Goal: Task Accomplishment & Management: Use online tool/utility

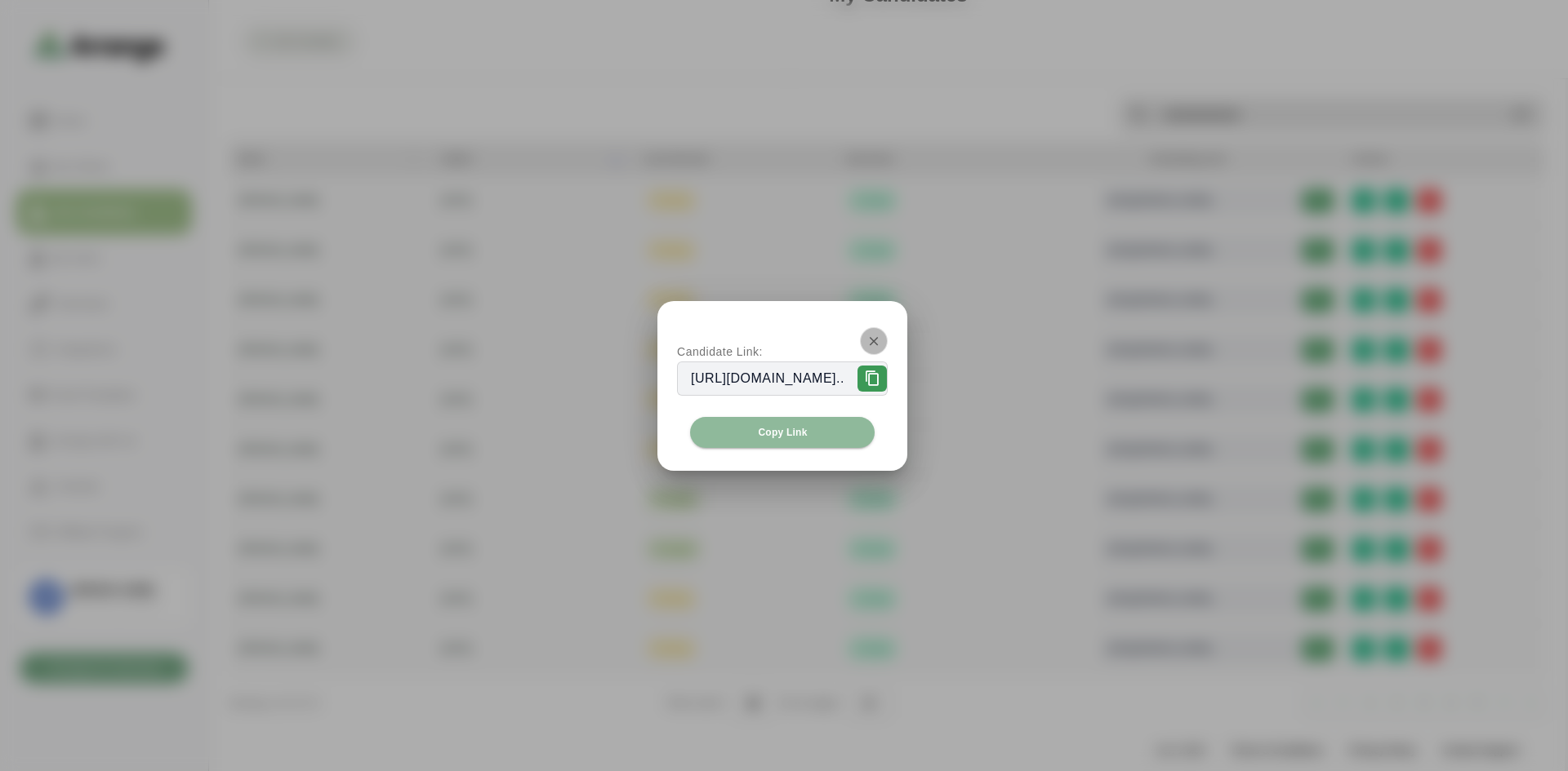
click at [888, 332] on button "button" at bounding box center [874, 341] width 28 height 28
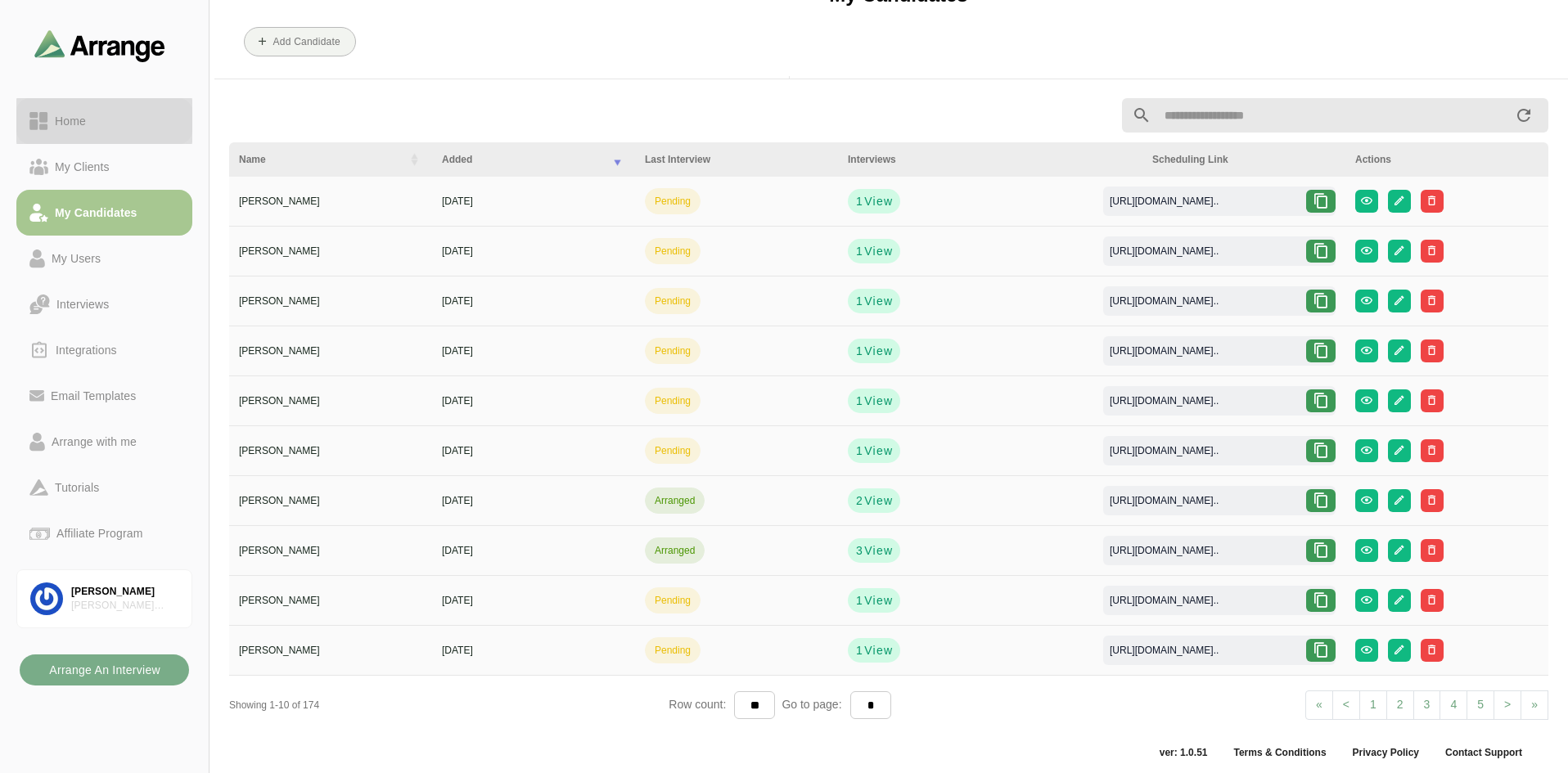
click at [66, 127] on div "Home" at bounding box center [71, 121] width 44 height 19
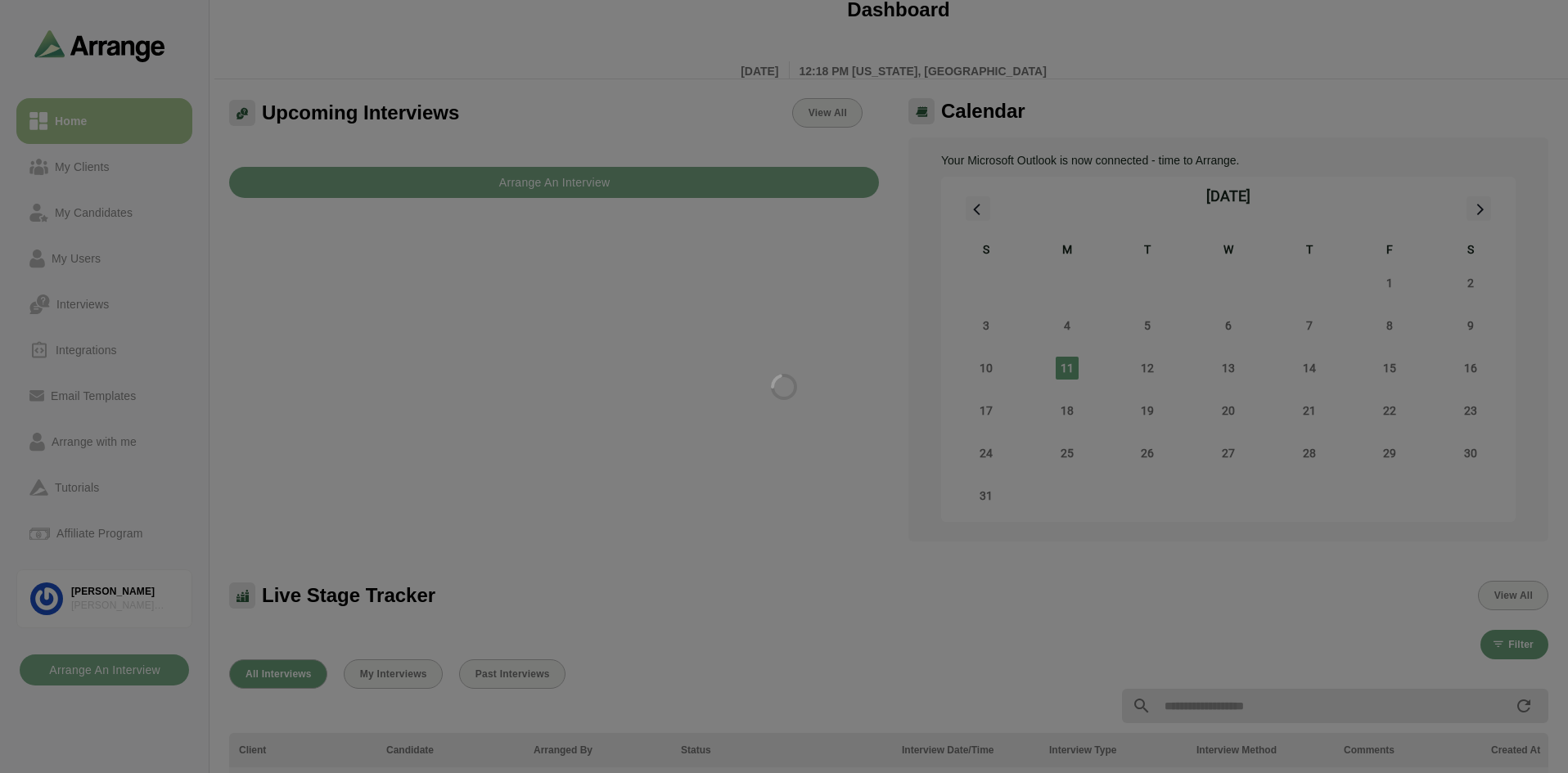
drag, startPoint x: 78, startPoint y: 170, endPoint x: 89, endPoint y: 170, distance: 11.0
click at [79, 170] on div at bounding box center [784, 386] width 1568 height 773
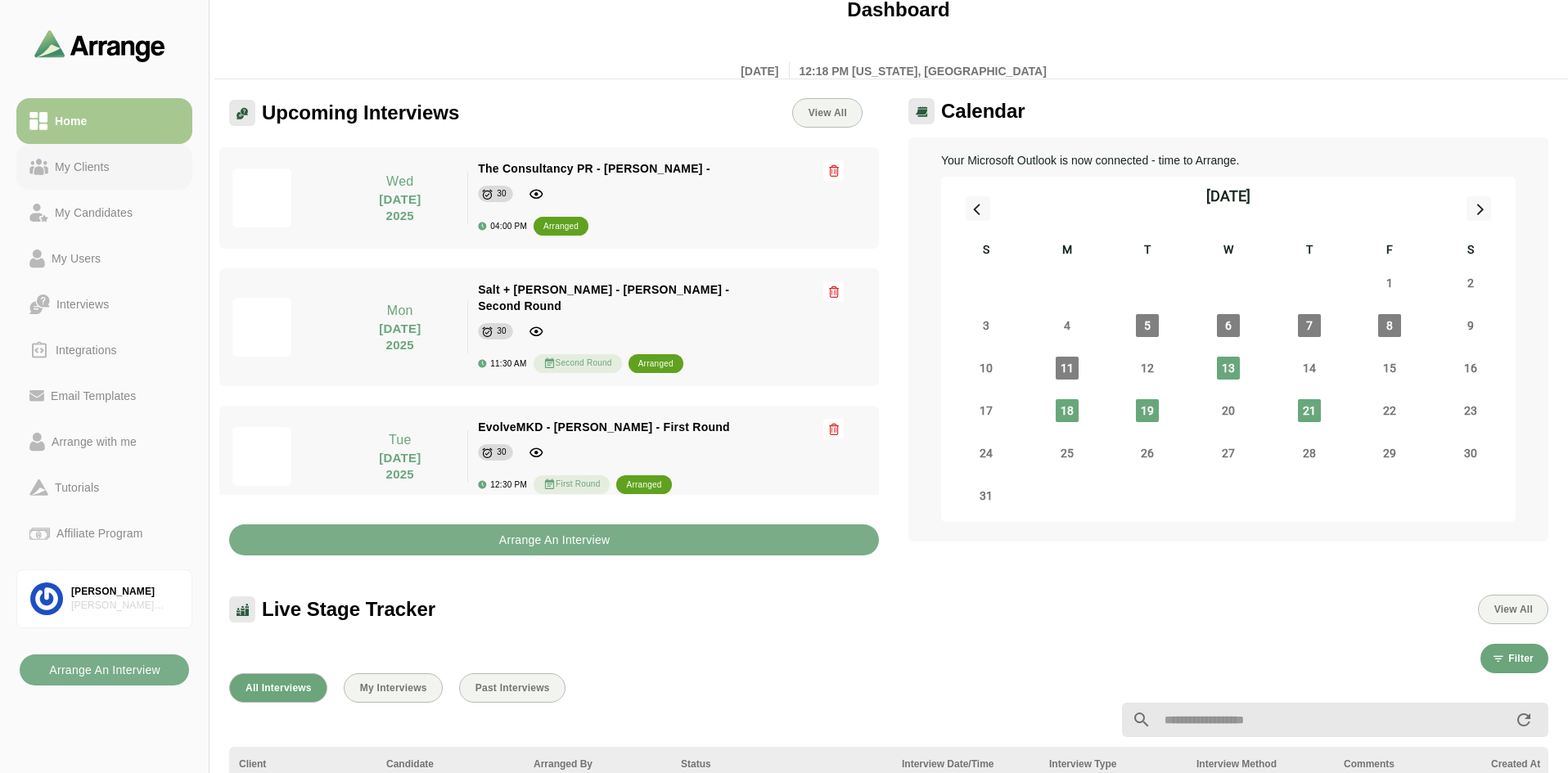
click at [87, 165] on div "My Clients" at bounding box center [82, 167] width 68 height 19
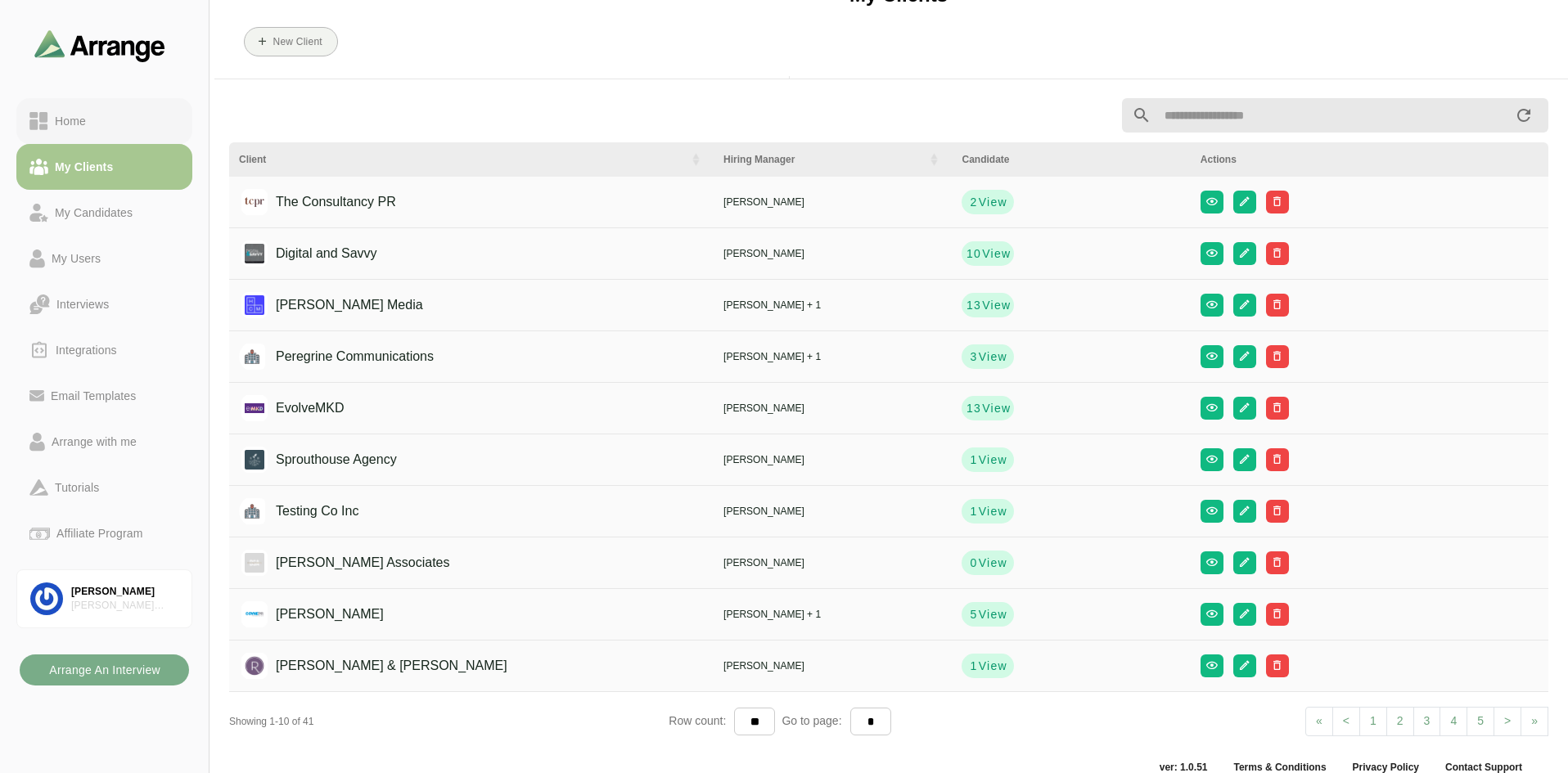
click at [96, 121] on div "Home" at bounding box center [103, 121] width 150 height 19
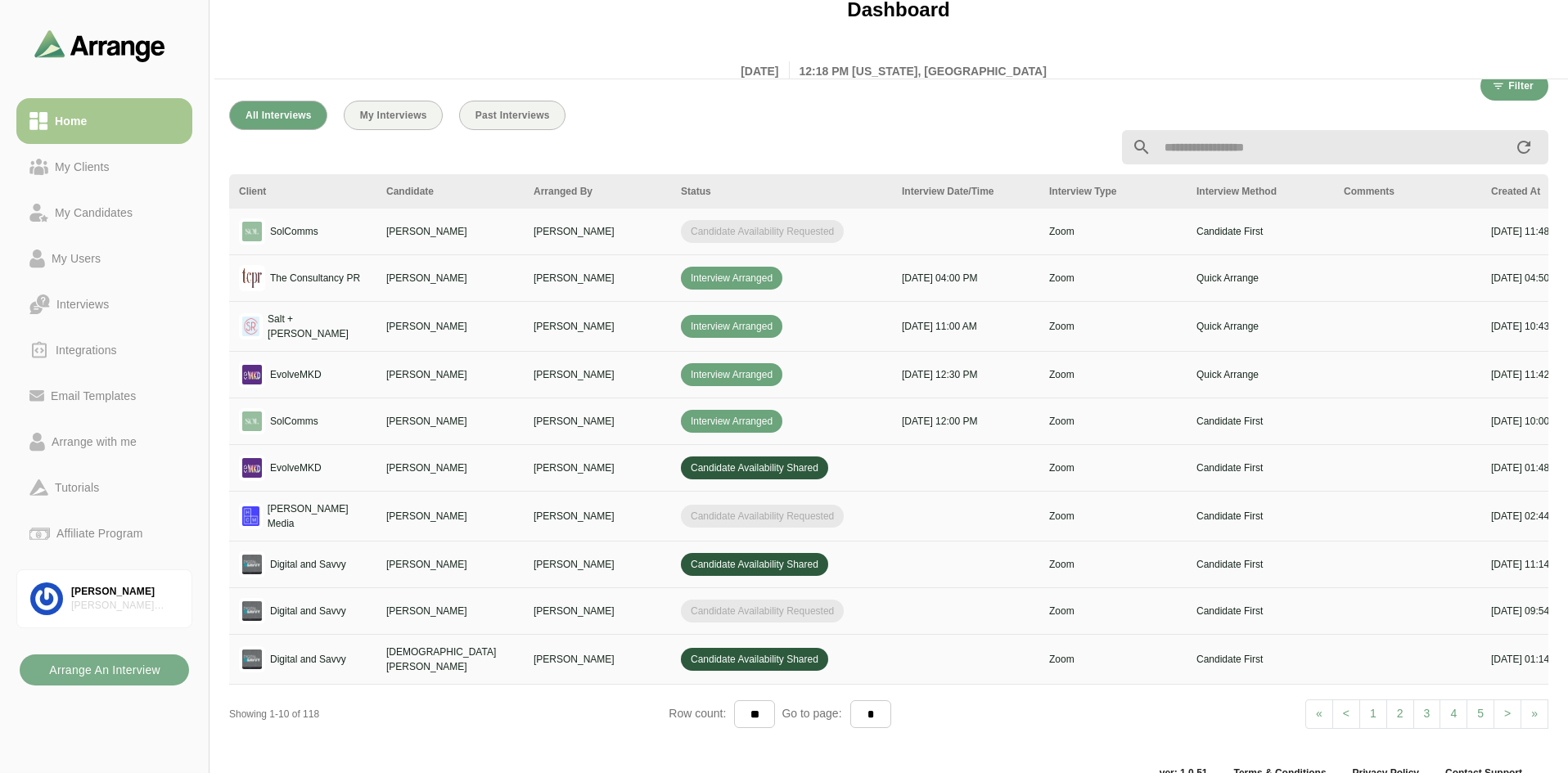
scroll to position [587, 0]
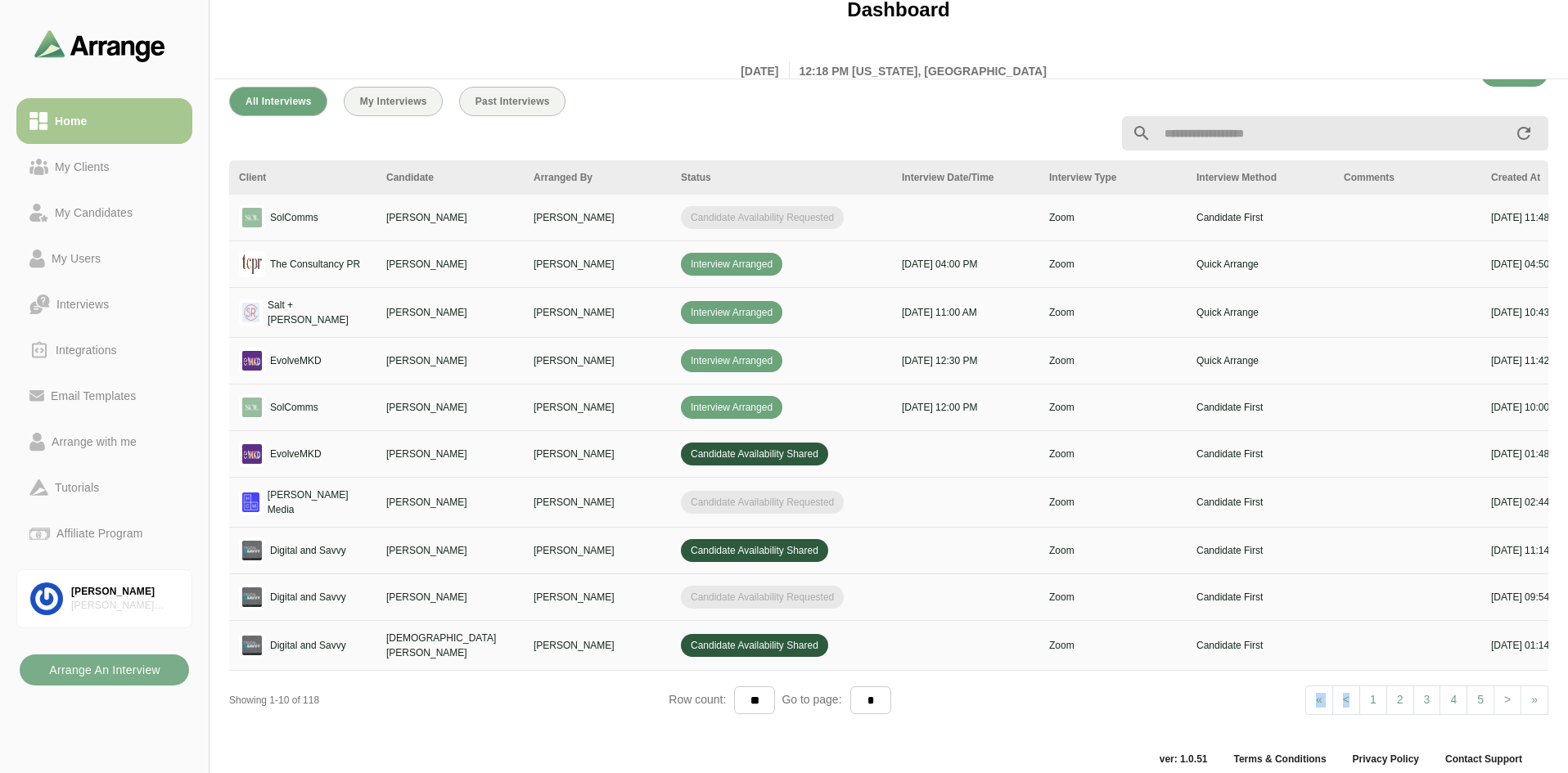
drag, startPoint x: 1173, startPoint y: 723, endPoint x: 1345, endPoint y: 704, distance: 173.0
click at [1350, 701] on div "Client Candidate Arranged By Status Interview Date/Time Interview Type Intervie…" at bounding box center [888, 444] width 1319 height 566
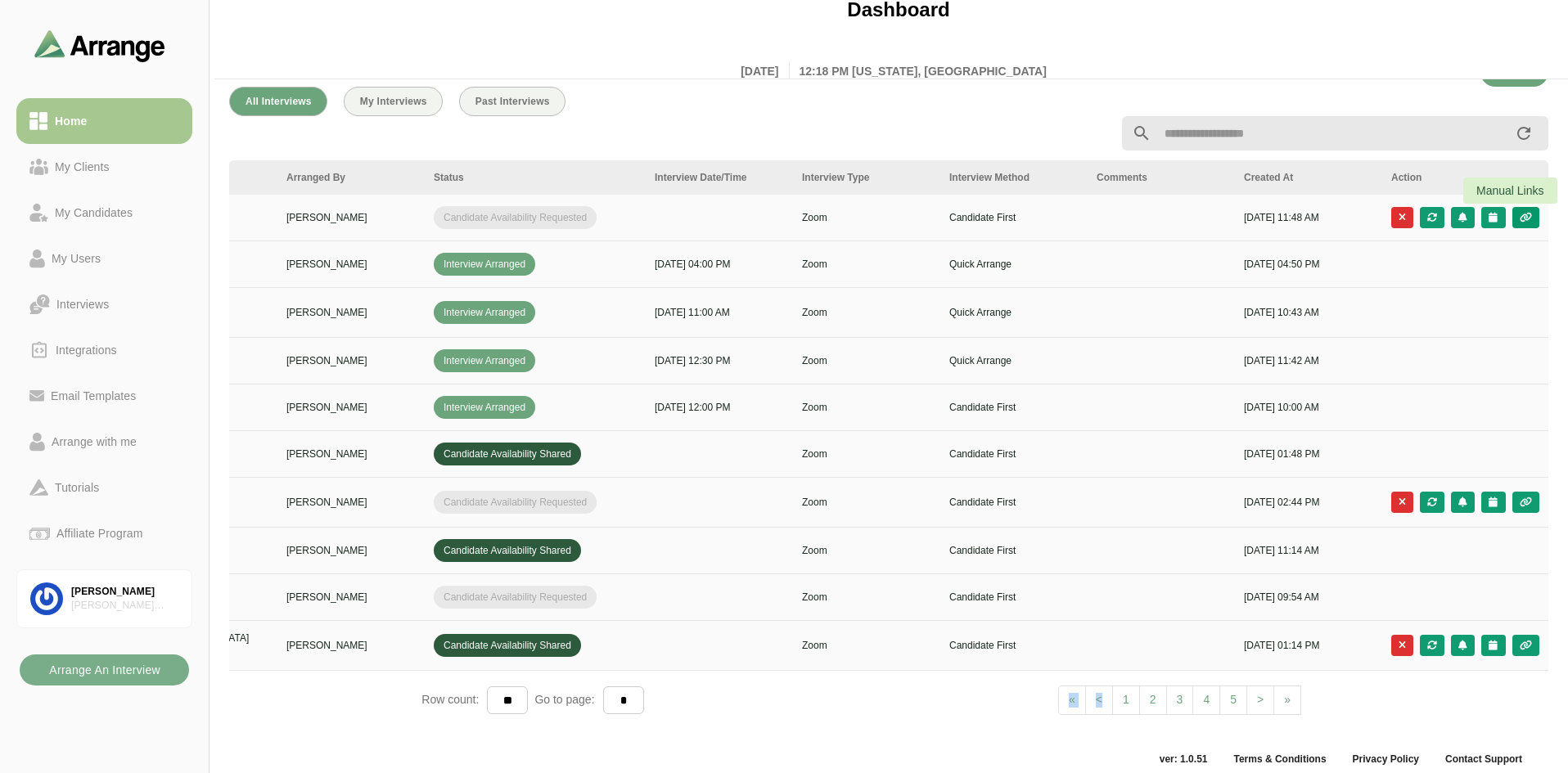
click at [1521, 222] on icon "button" at bounding box center [1525, 217] width 14 height 10
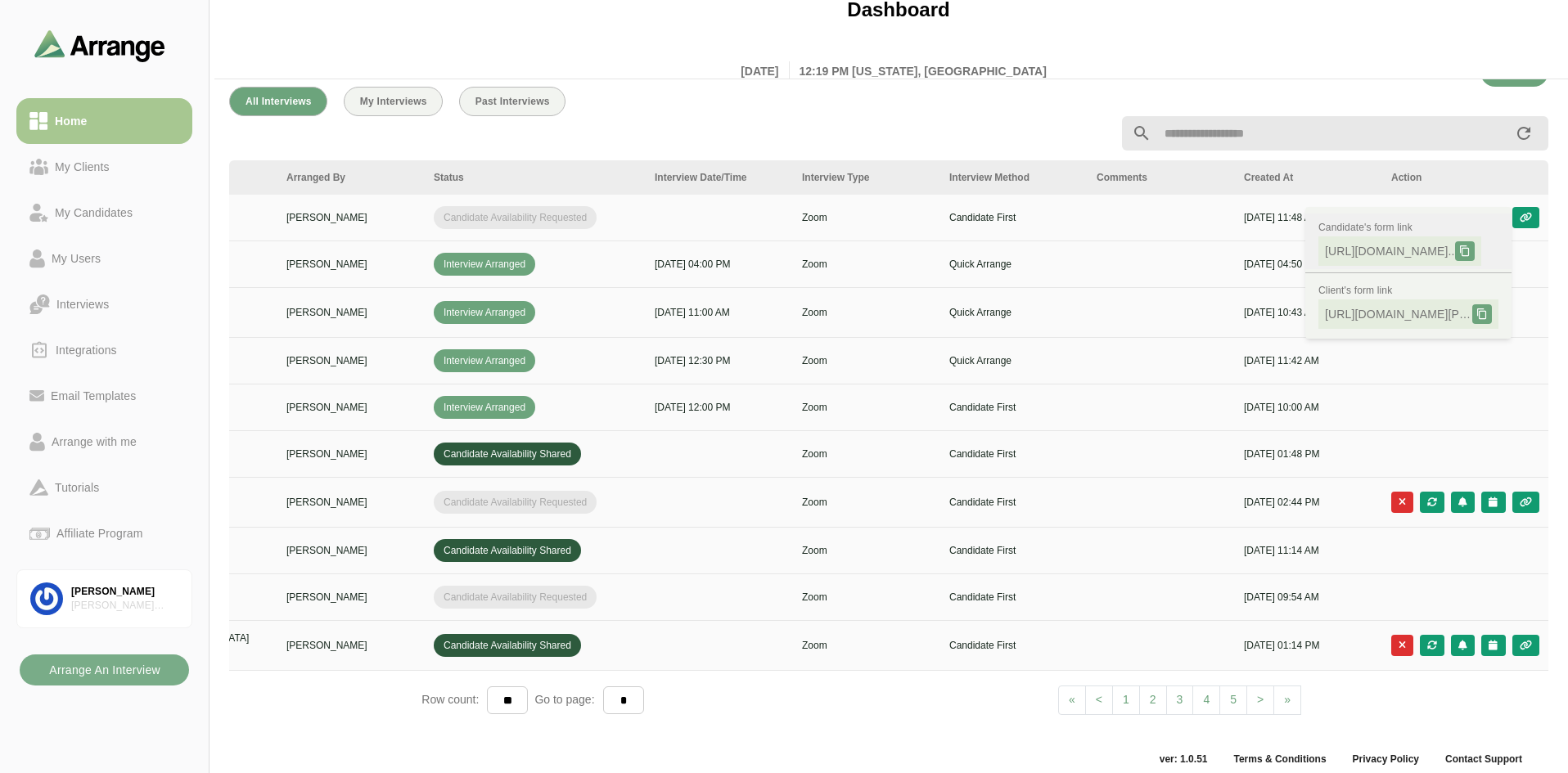
click at [1421, 255] on span "[URL][DOMAIN_NAME].." at bounding box center [1389, 251] width 130 height 16
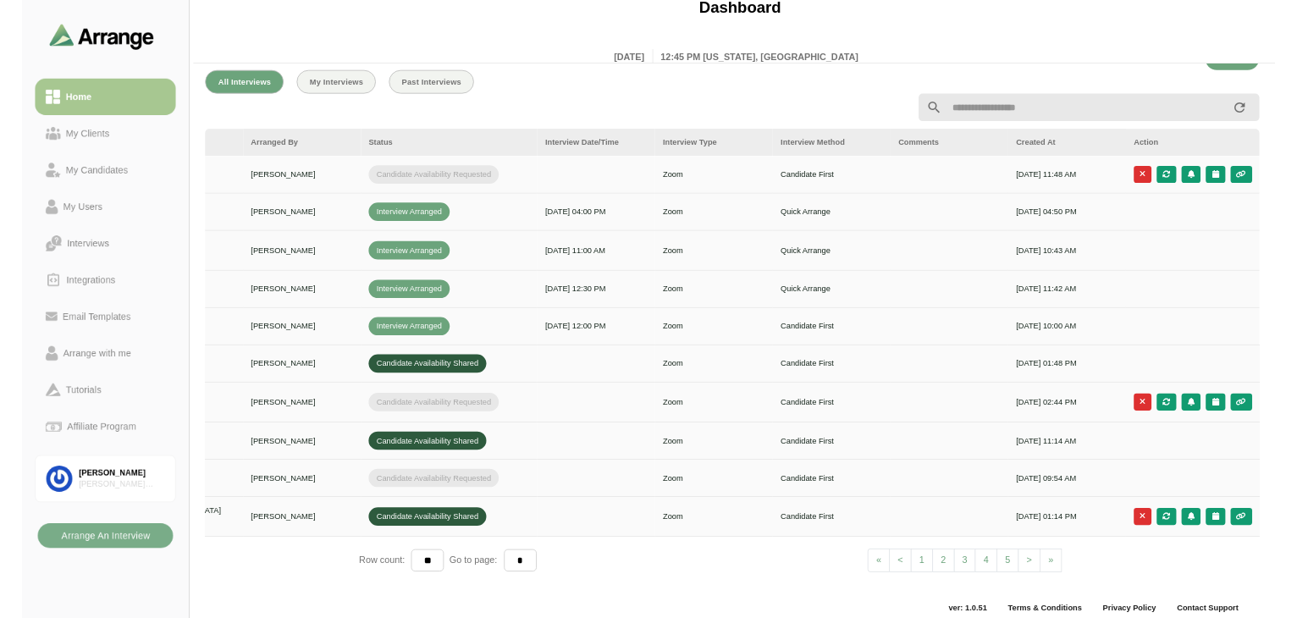
scroll to position [0, 255]
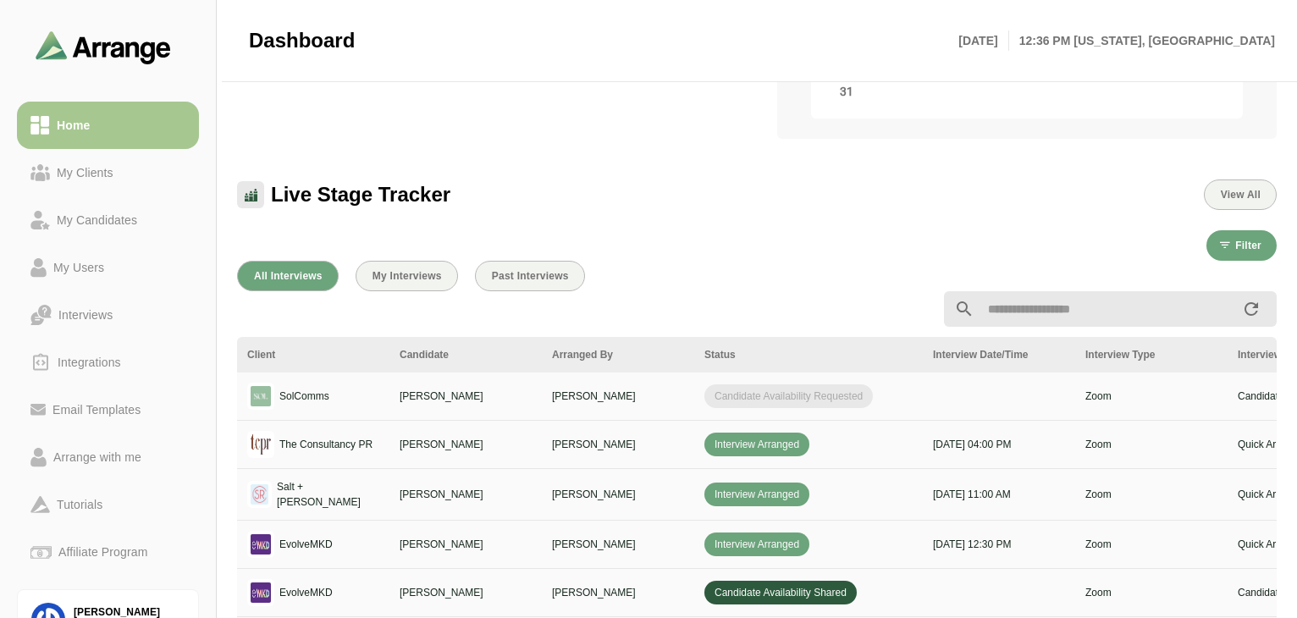
scroll to position [593, 0]
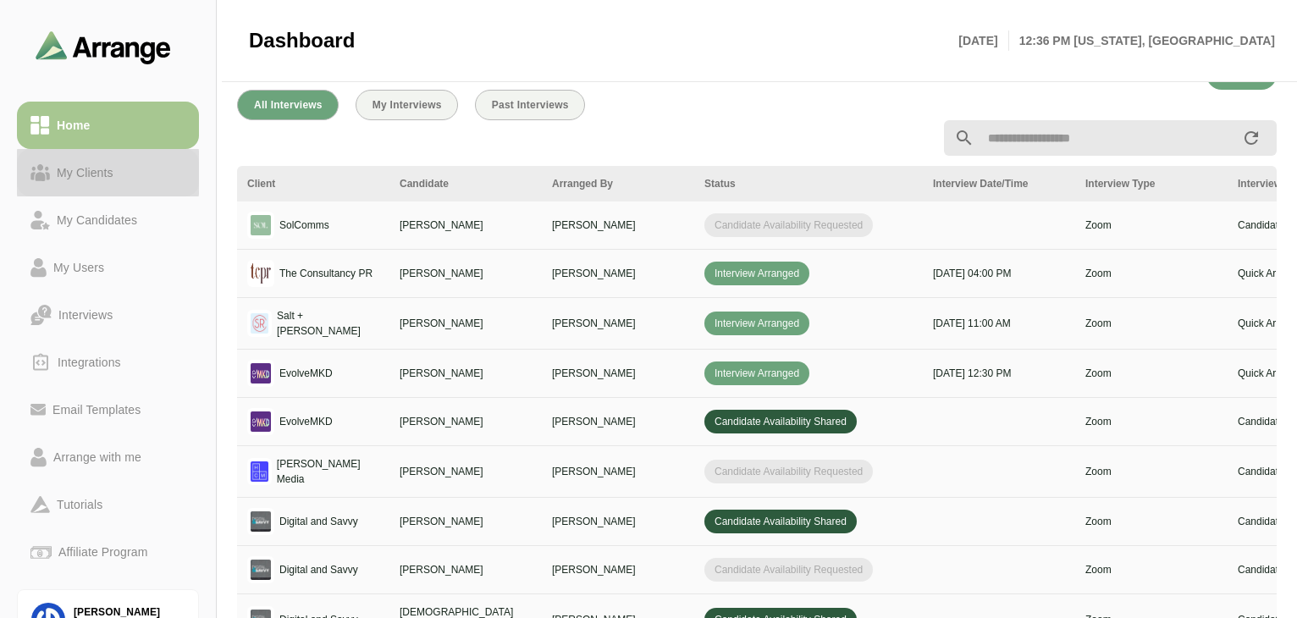
click at [91, 180] on div "My Clients" at bounding box center [85, 173] width 70 height 20
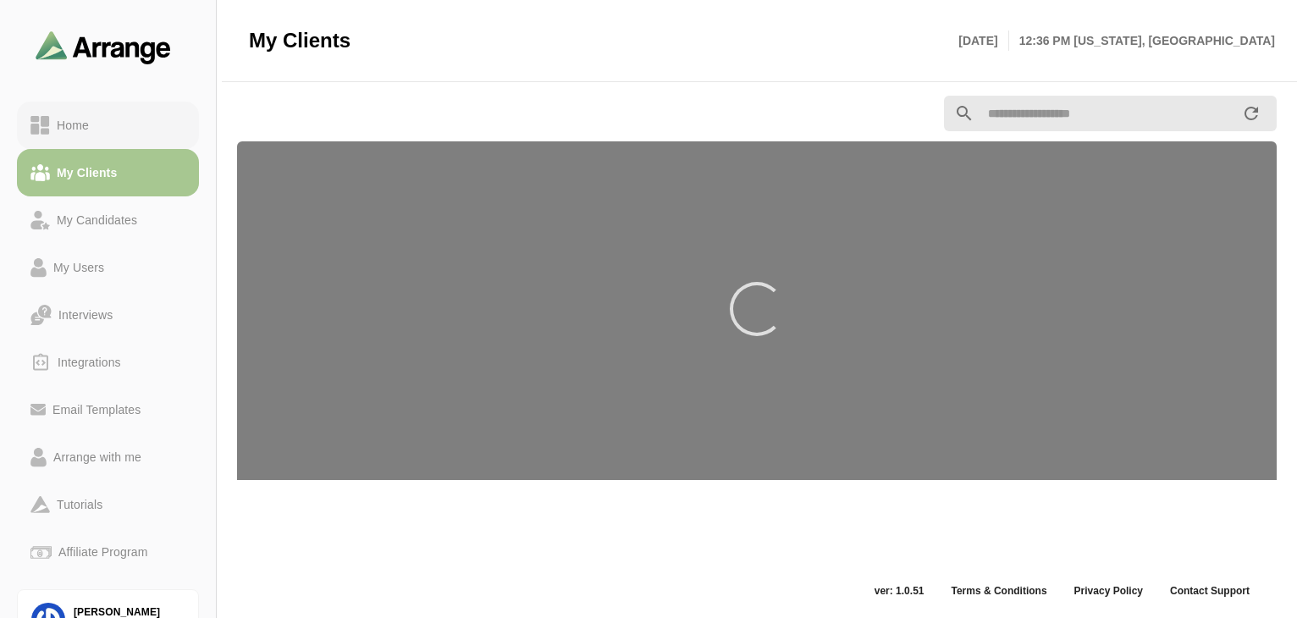
click at [87, 142] on link "Home" at bounding box center [108, 125] width 182 height 47
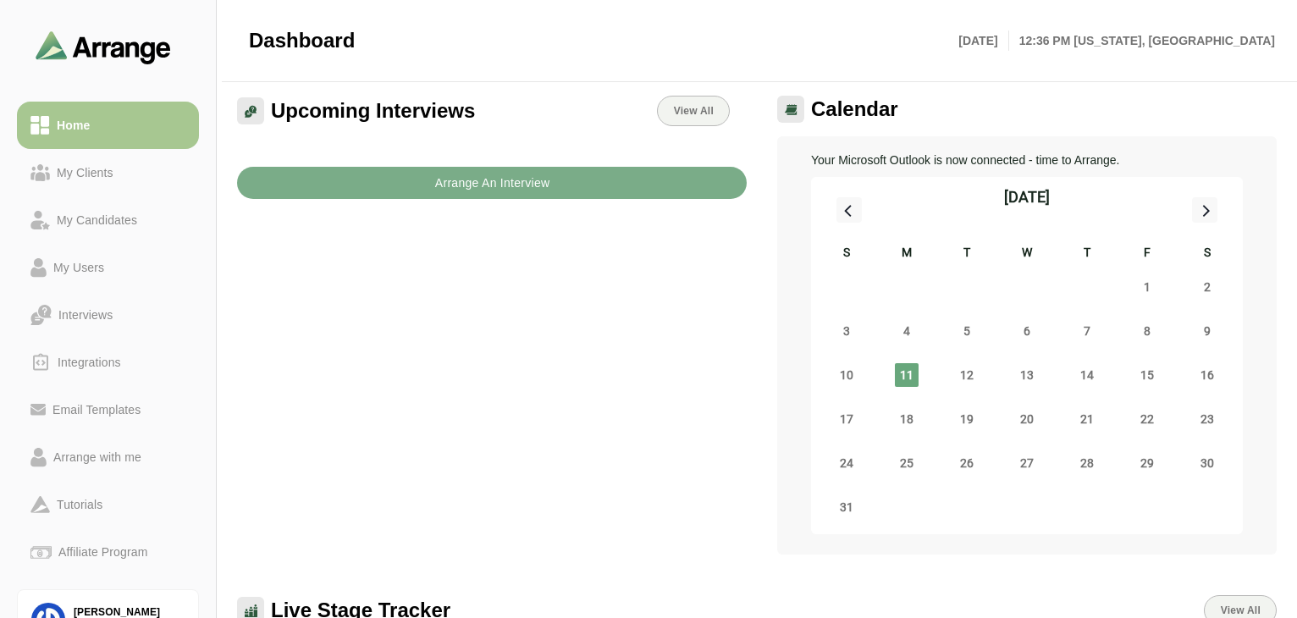
click at [95, 183] on link "My Clients" at bounding box center [108, 172] width 182 height 47
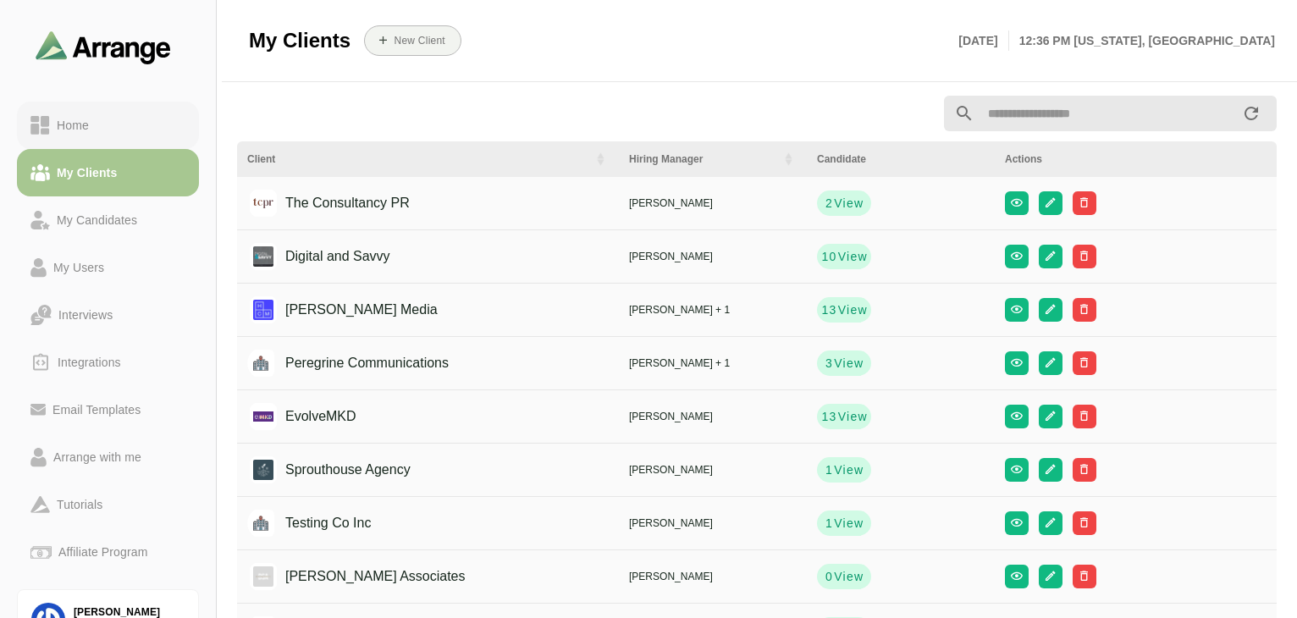
click at [85, 133] on div "Home" at bounding box center [73, 125] width 46 height 20
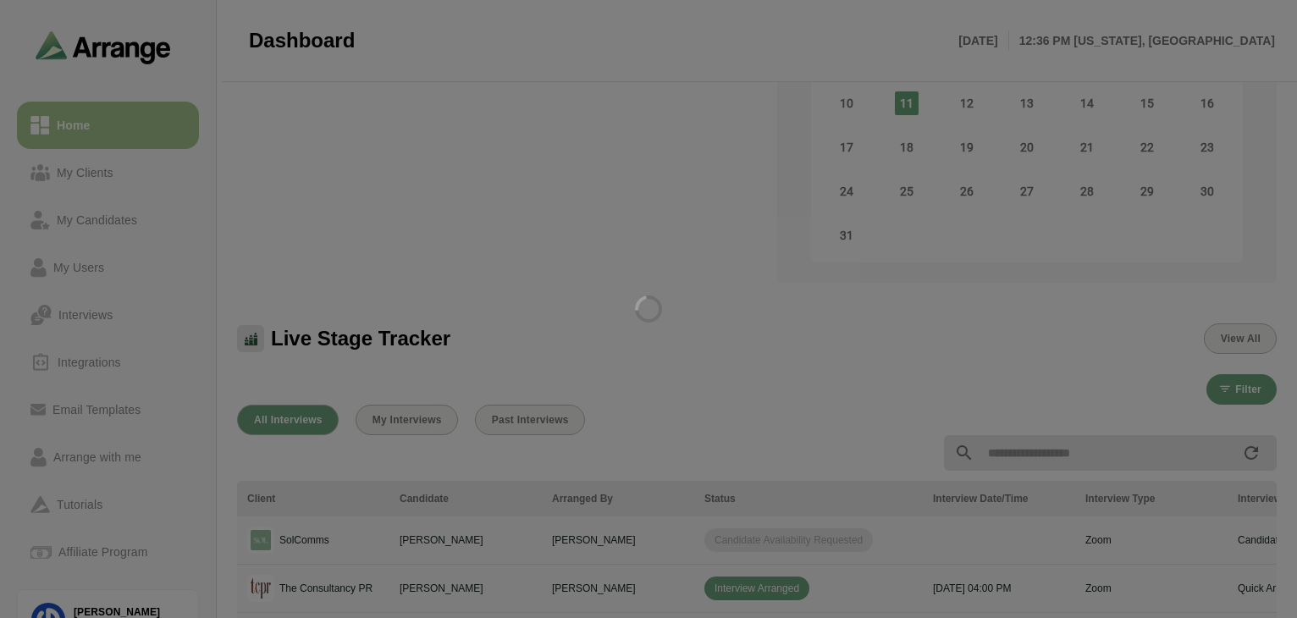
scroll to position [514, 0]
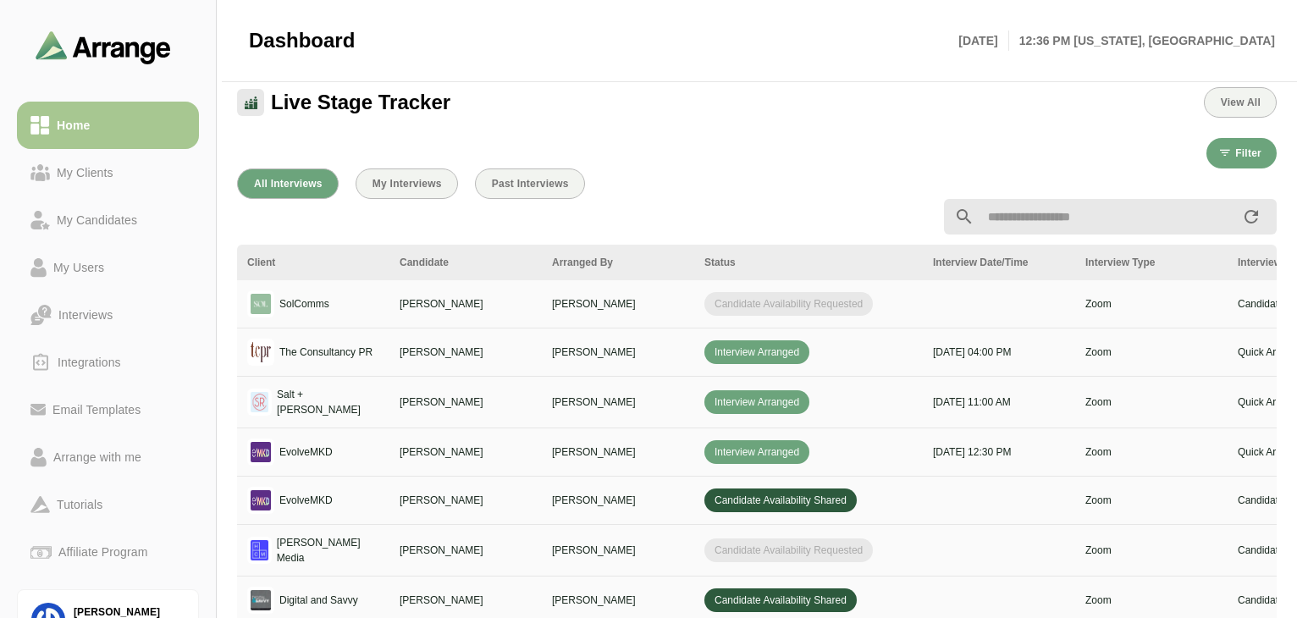
click at [495, 5] on div "Dashboard Mon 11th August, 2025 12:36 PM New york, America" at bounding box center [762, 40] width 1026 height 81
click at [84, 173] on div "My Clients" at bounding box center [85, 173] width 70 height 20
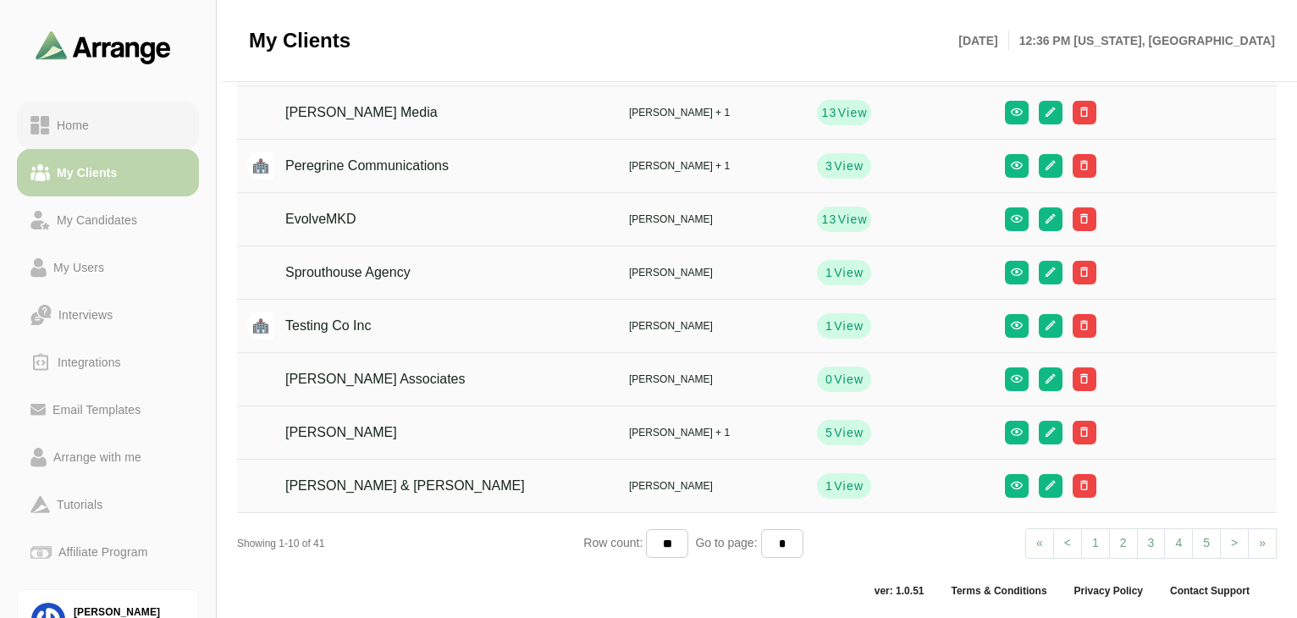
scroll to position [201, 0]
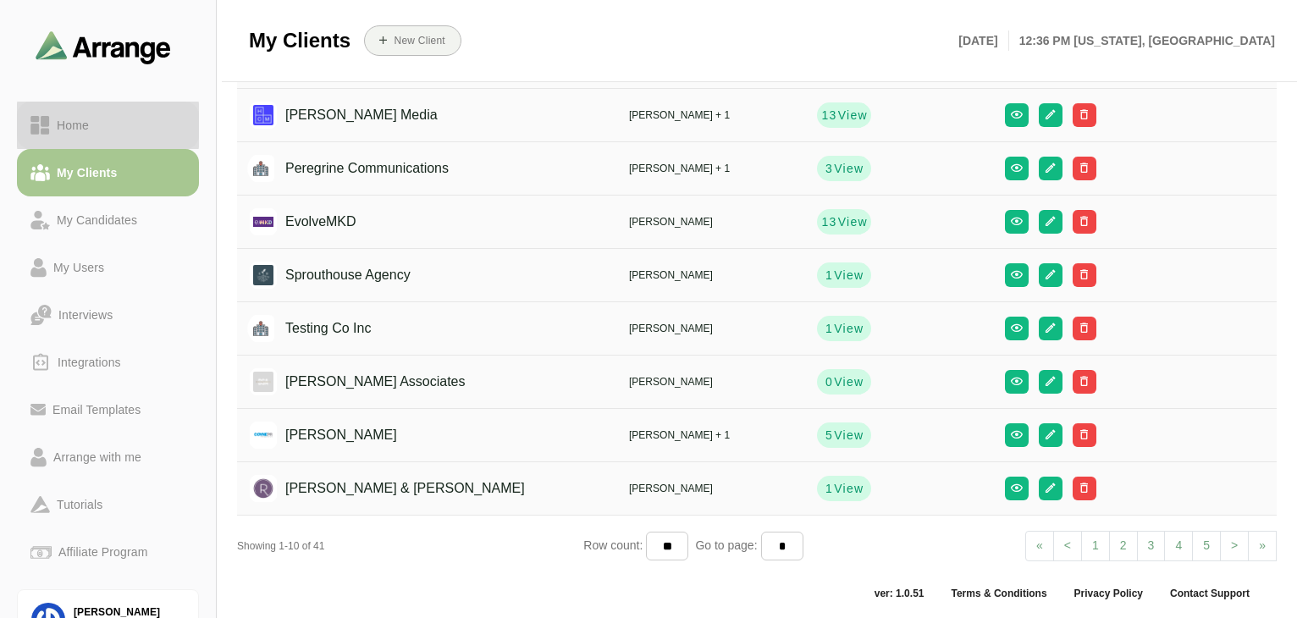
click at [96, 116] on div "Home" at bounding box center [107, 125] width 155 height 20
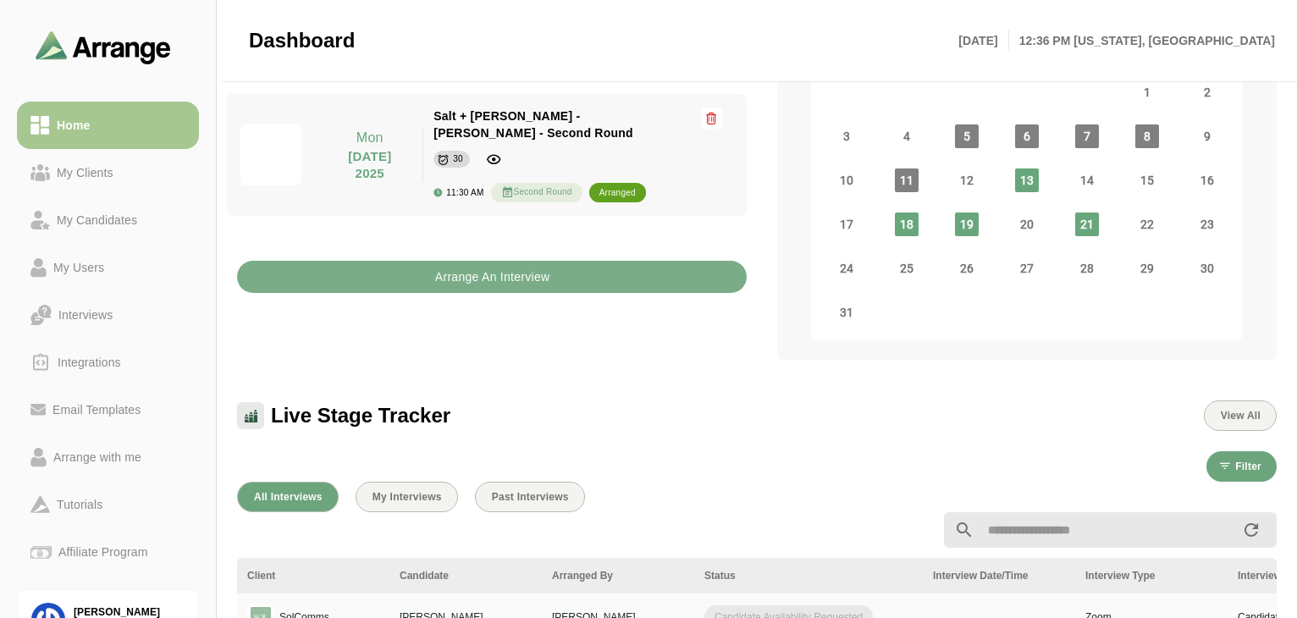
scroll to position [539, 0]
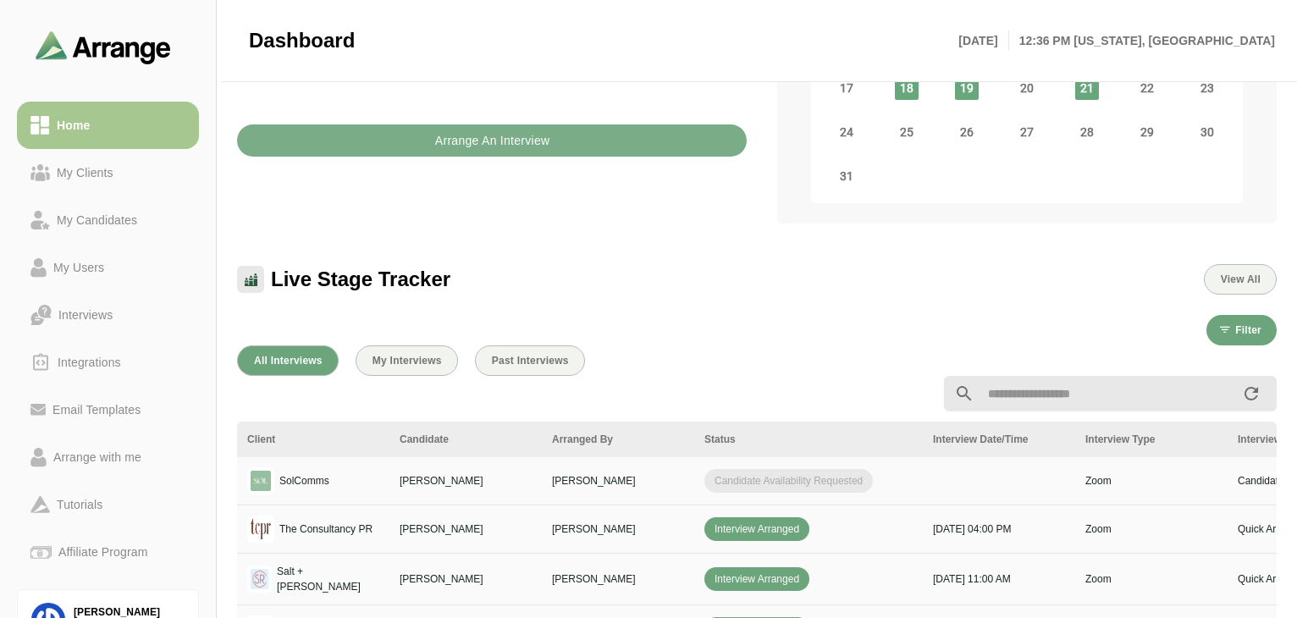
scroll to position [339, 0]
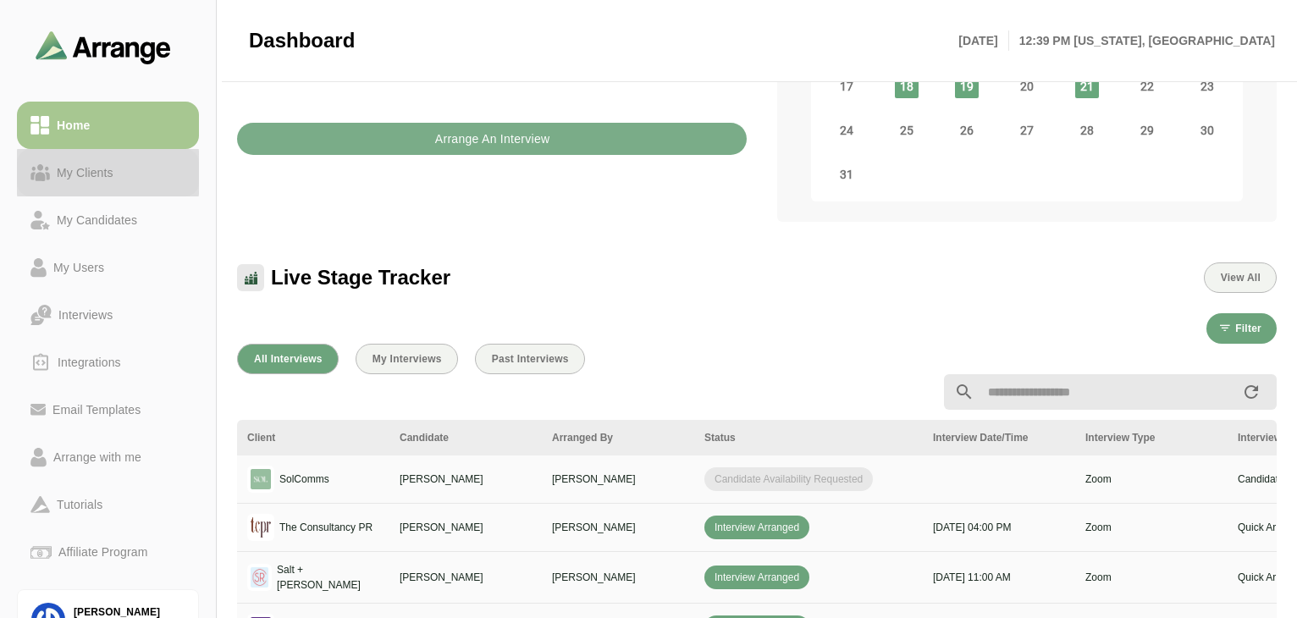
click at [126, 171] on div "My Clients" at bounding box center [107, 173] width 155 height 20
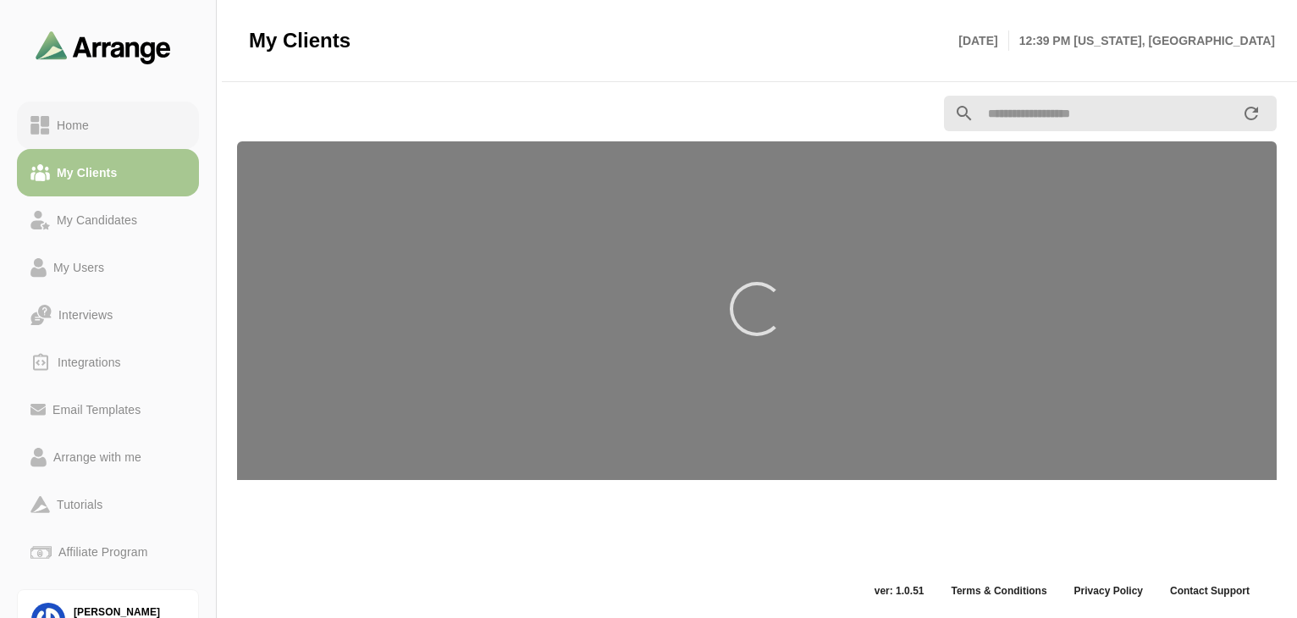
scroll to position [6, 0]
click at [85, 124] on div "Home" at bounding box center [73, 125] width 46 height 20
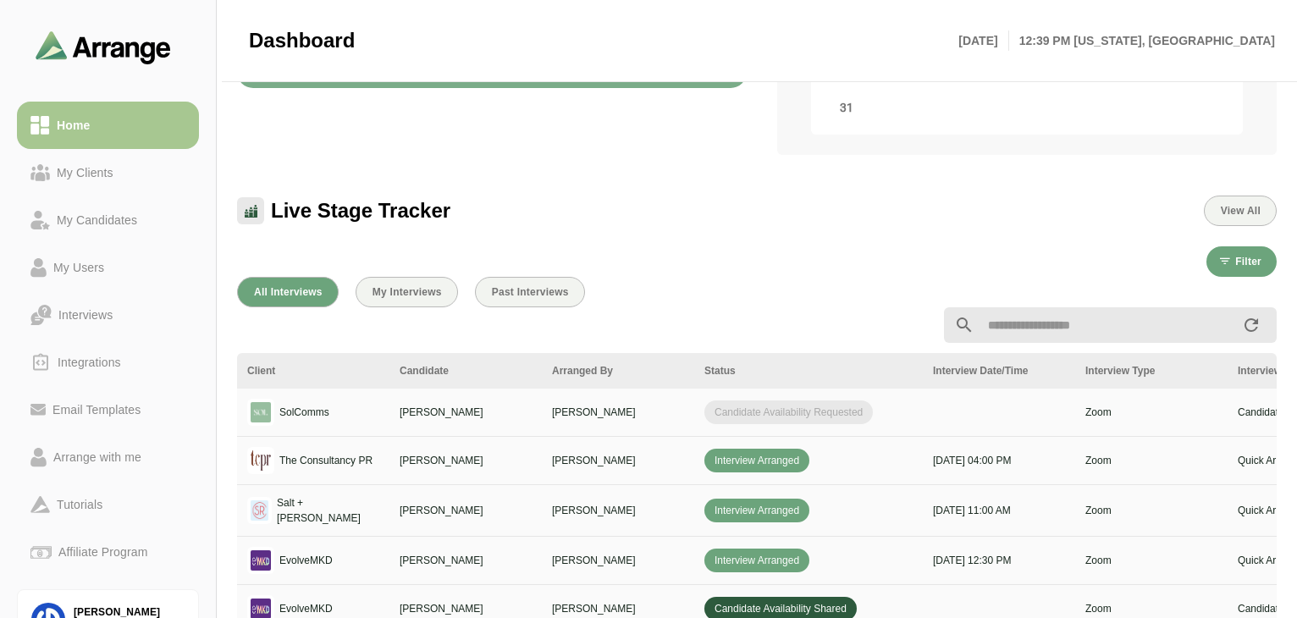
scroll to position [429, 0]
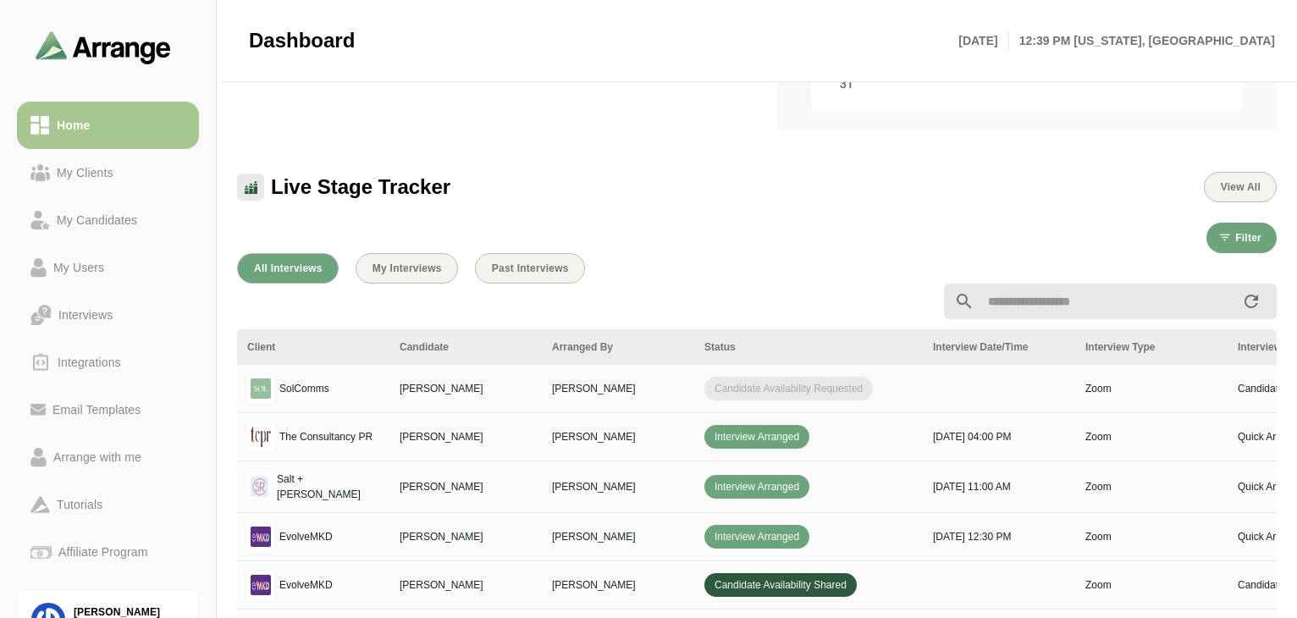
click at [1152, 187] on div "Live Stage Tracker View All" at bounding box center [757, 187] width 1040 height 30
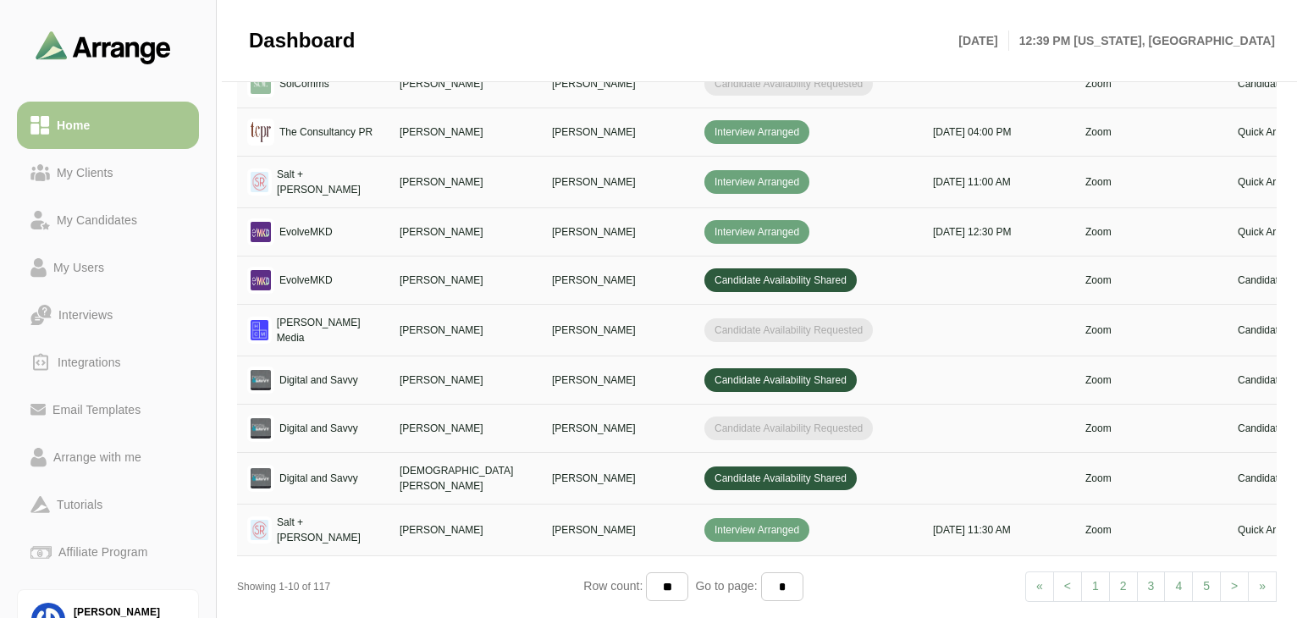
scroll to position [789, 0]
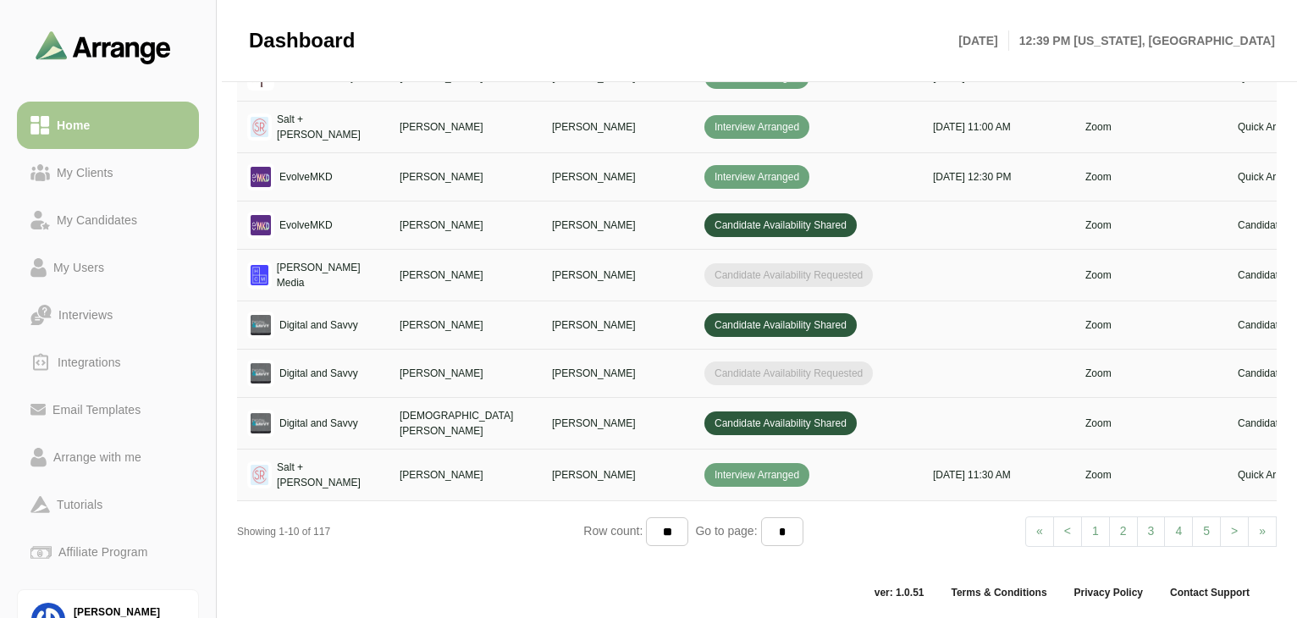
drag, startPoint x: 1091, startPoint y: 90, endPoint x: 1101, endPoint y: 95, distance: 11.4
click at [1091, 90] on td "Zoom" at bounding box center [1152, 77] width 152 height 48
drag, startPoint x: 644, startPoint y: 546, endPoint x: 871, endPoint y: 565, distance: 227.7
click at [995, 561] on div "All Interviews My Interviews Past Interviews Client Candidate Arranged By Statu…" at bounding box center [757, 226] width 1060 height 686
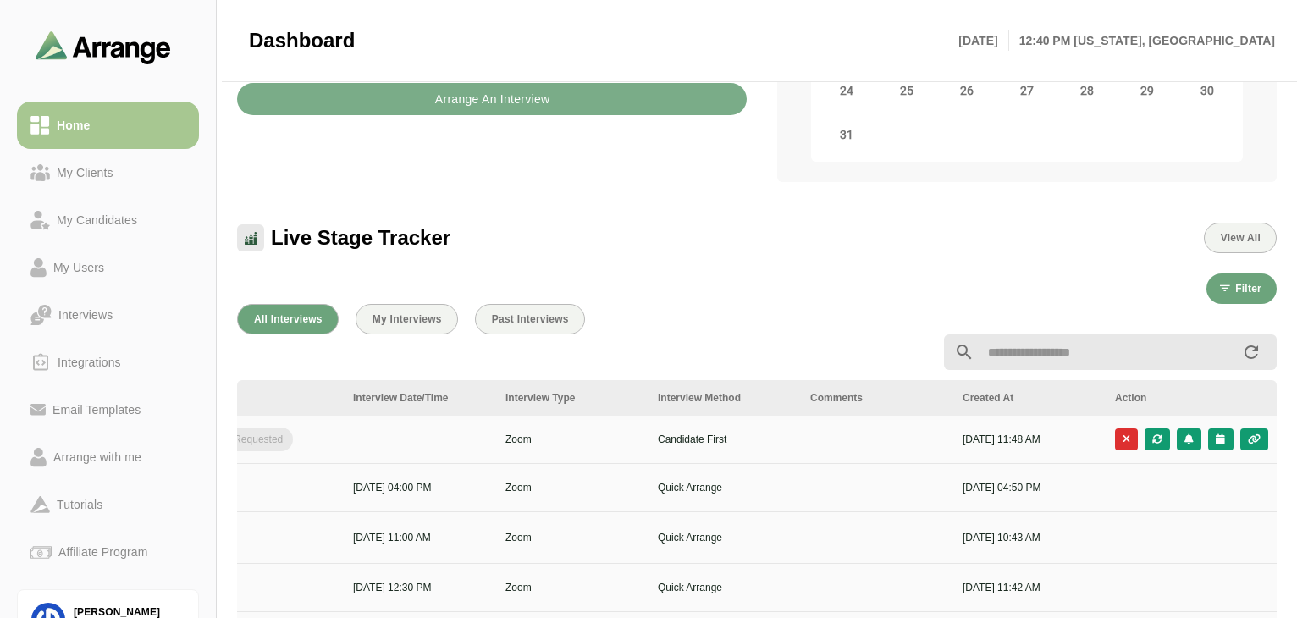
scroll to position [535, 0]
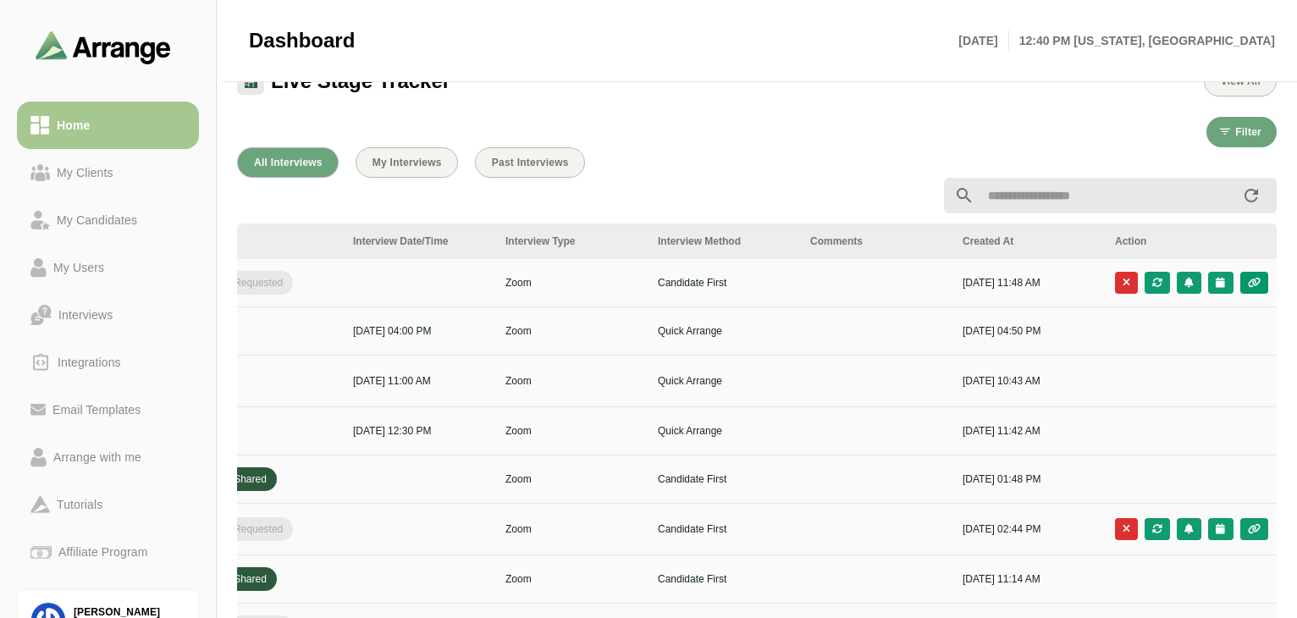
click at [1255, 282] on icon "button" at bounding box center [1255, 283] width 14 height 10
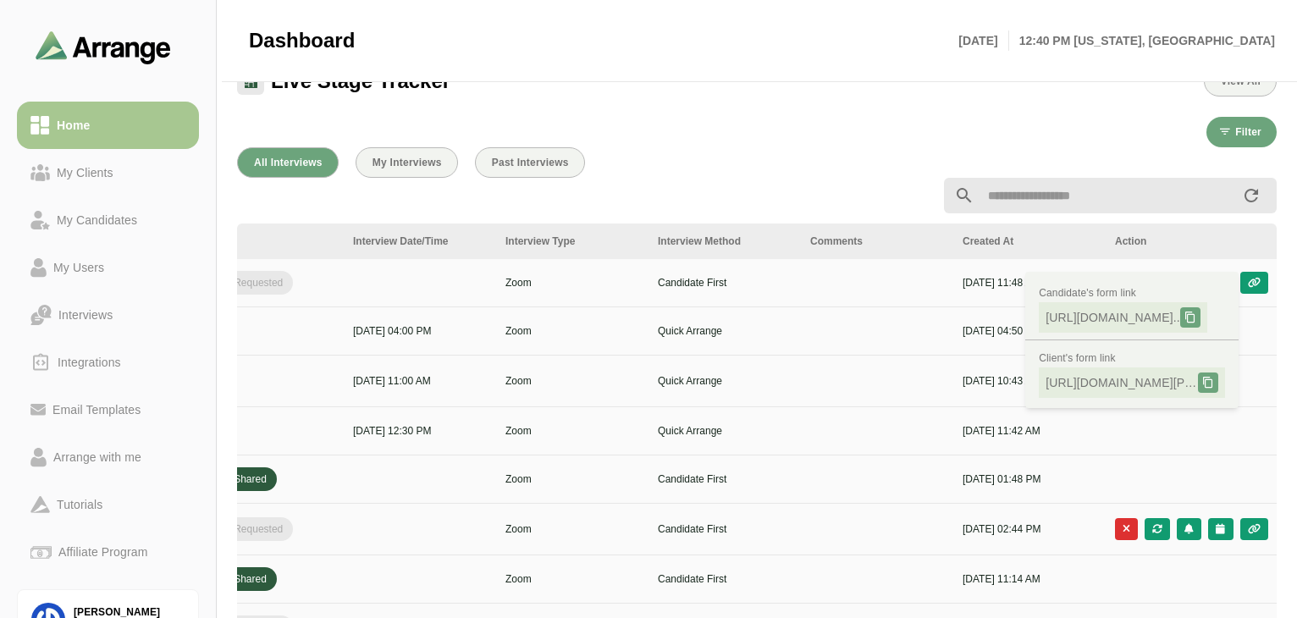
click at [868, 127] on div "Filter" at bounding box center [757, 132] width 1040 height 30
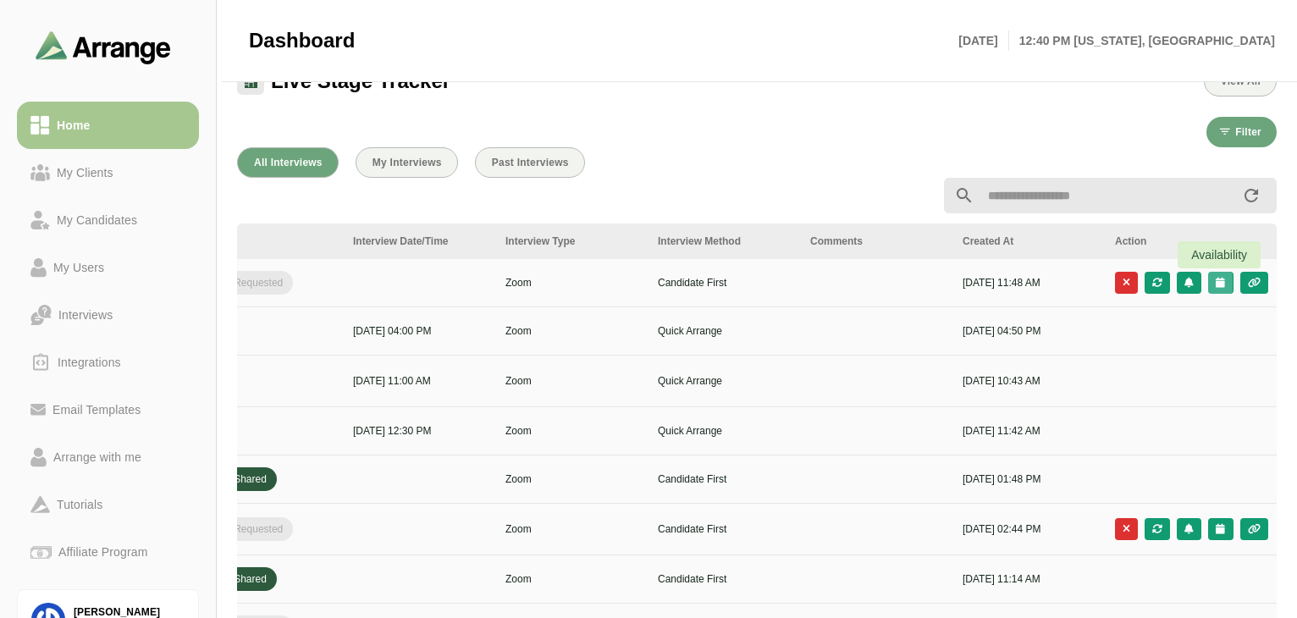
click at [1215, 281] on icon "button" at bounding box center [1220, 283] width 11 height 10
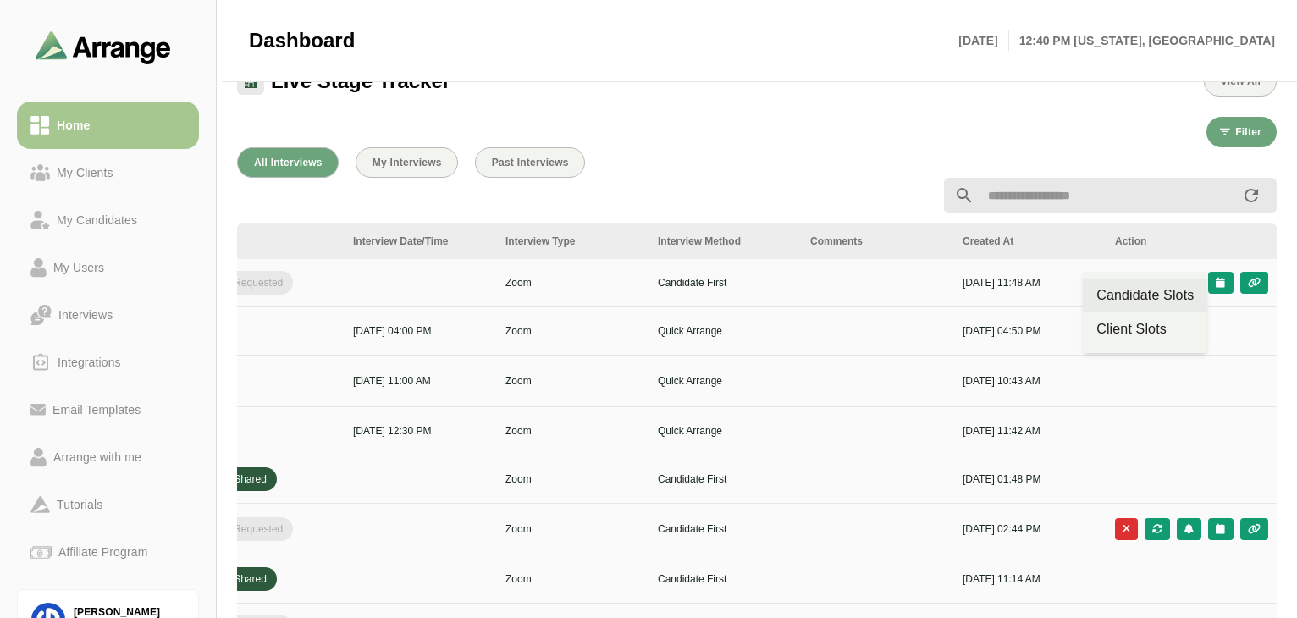
click at [1173, 296] on div "Candidate Slots" at bounding box center [1145, 295] width 97 height 20
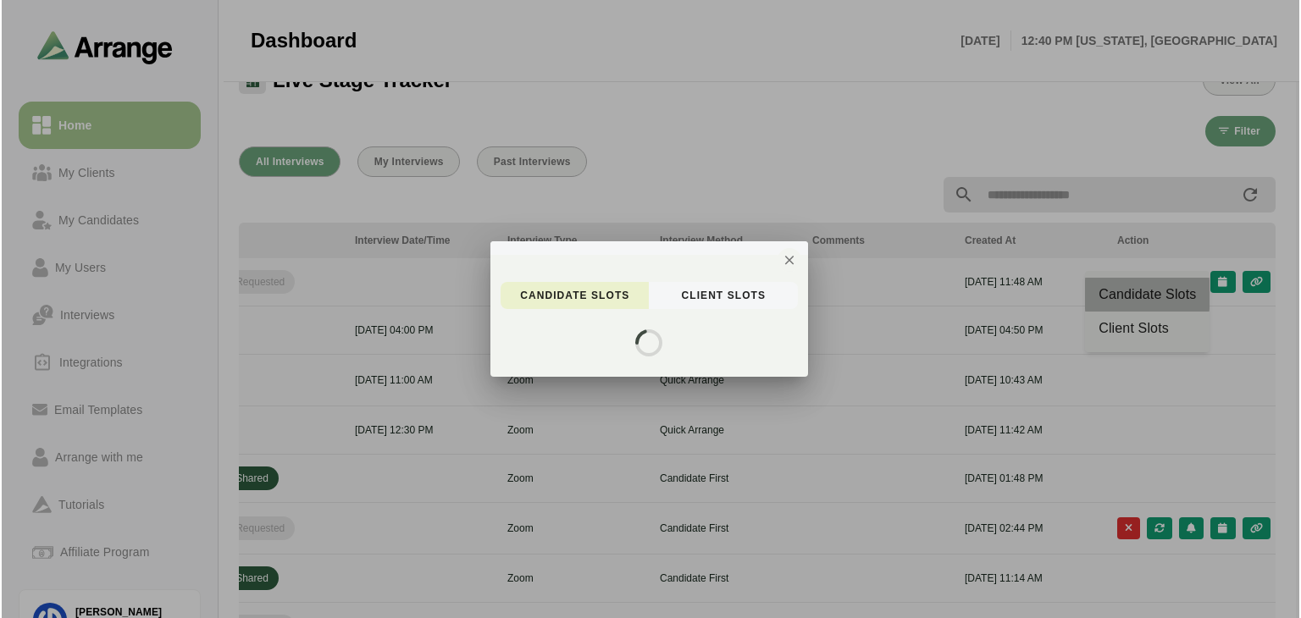
scroll to position [0, 0]
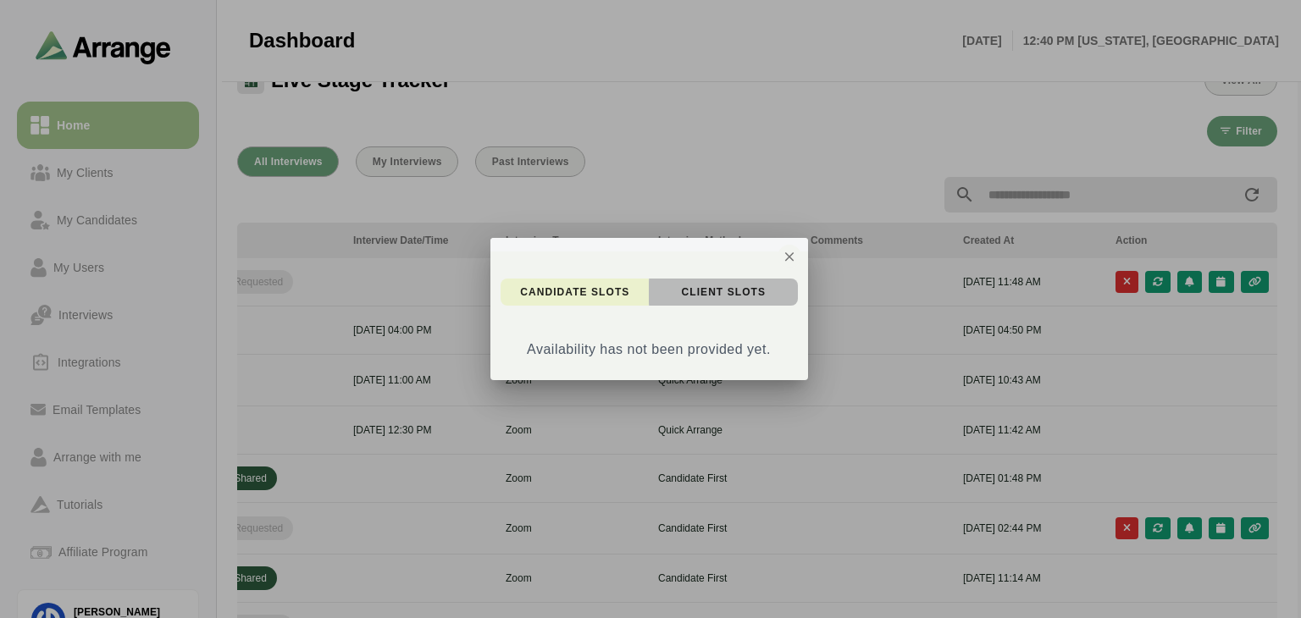
click at [701, 291] on span "client Slots" at bounding box center [723, 292] width 86 height 14
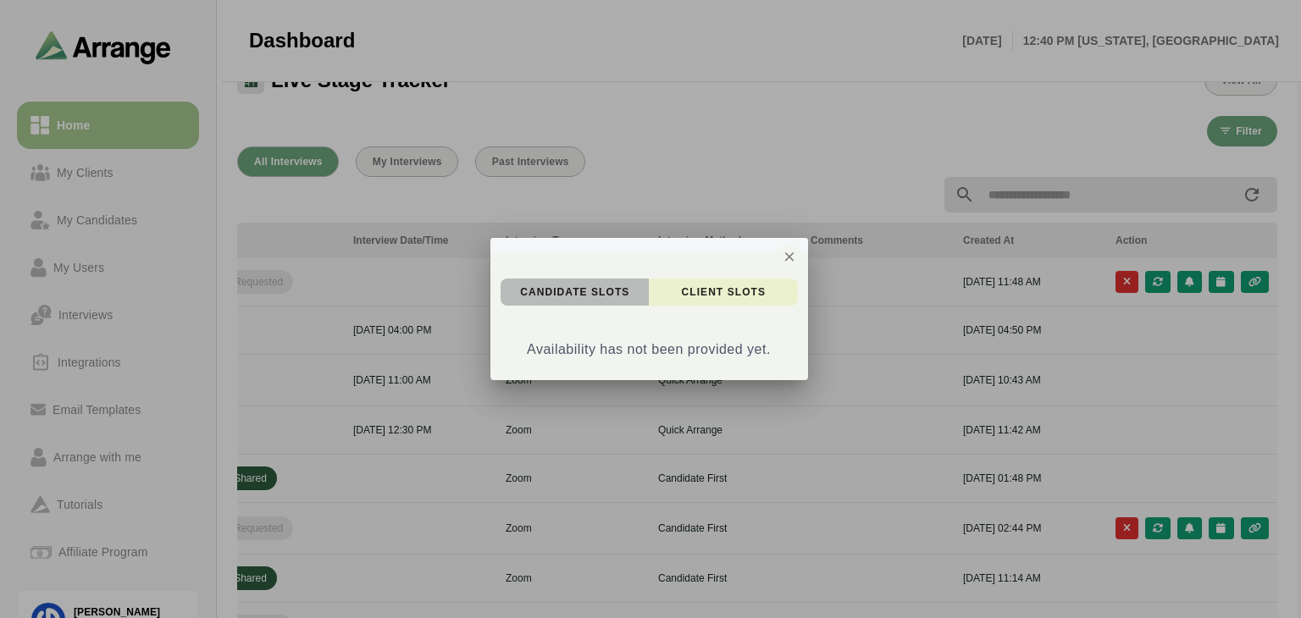
click at [581, 292] on span "candidate Slots" at bounding box center [574, 292] width 110 height 14
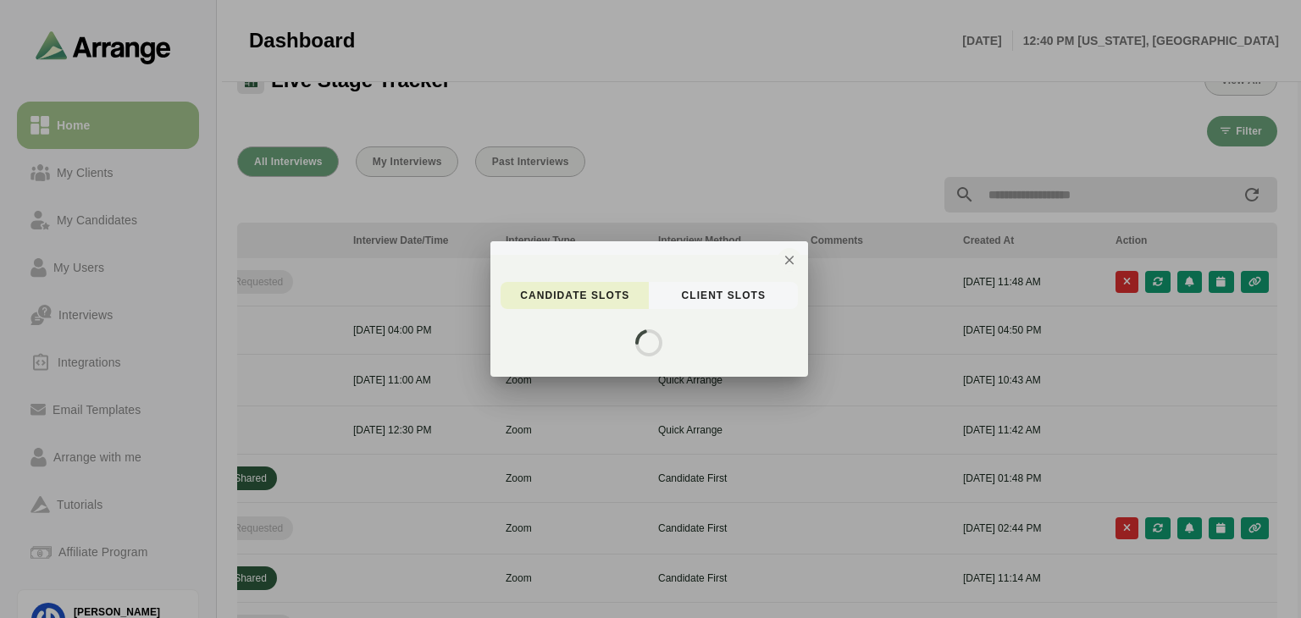
drag, startPoint x: 742, startPoint y: 126, endPoint x: 965, endPoint y: 161, distance: 225.4
click at [743, 127] on div at bounding box center [650, 309] width 1301 height 618
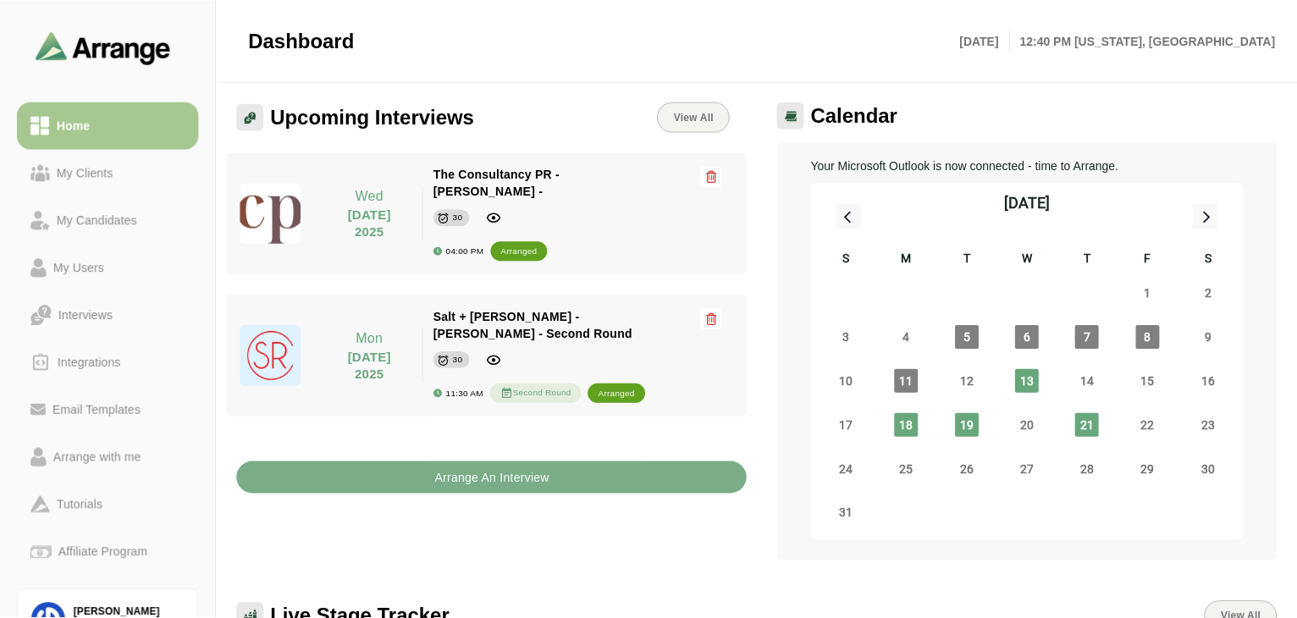
scroll to position [535, 0]
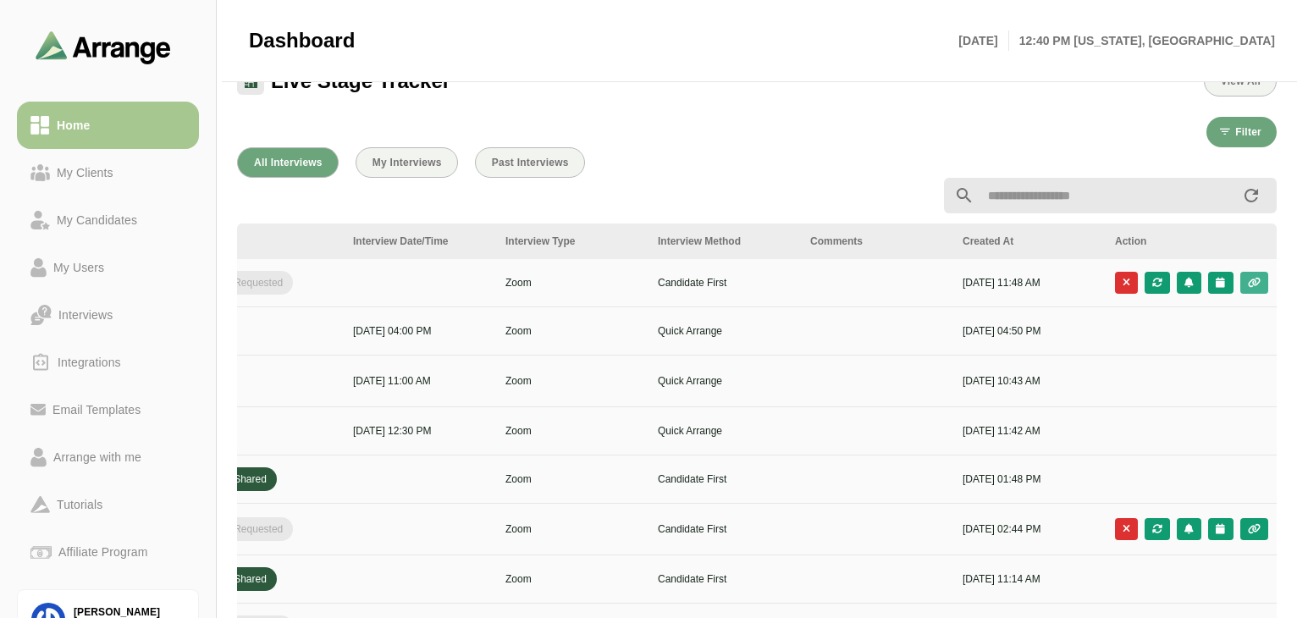
click at [1263, 285] on button "button" at bounding box center [1255, 283] width 28 height 22
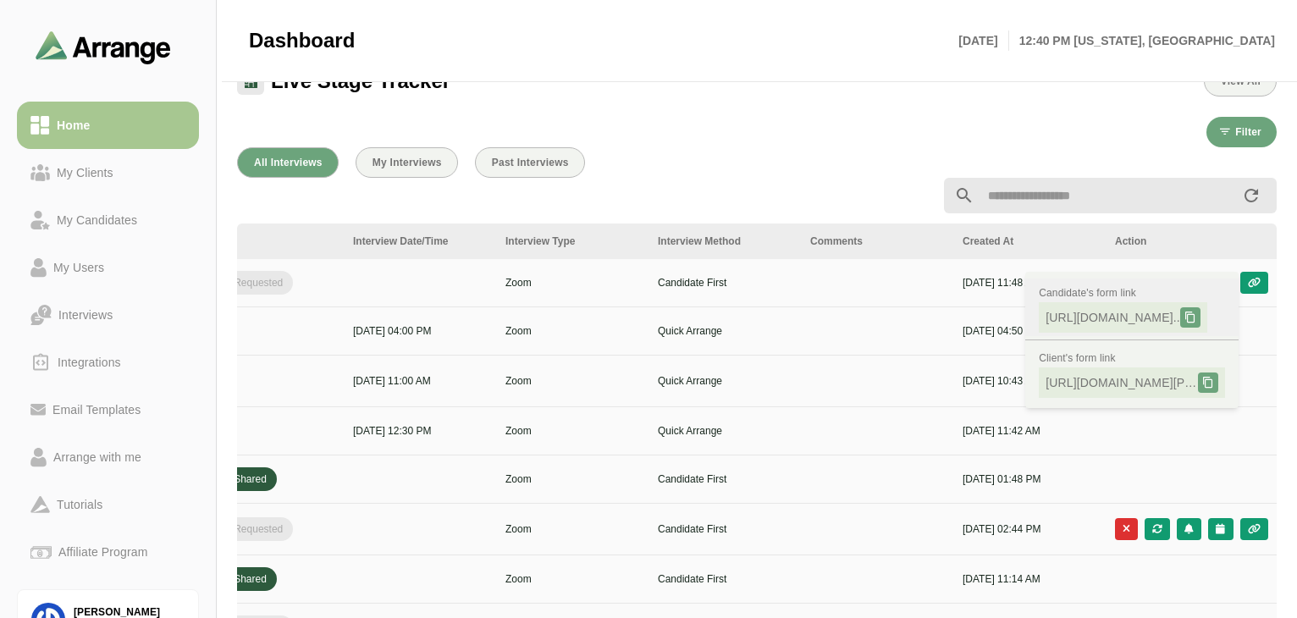
click at [1125, 316] on span "[URL][DOMAIN_NAME].." at bounding box center [1113, 317] width 135 height 17
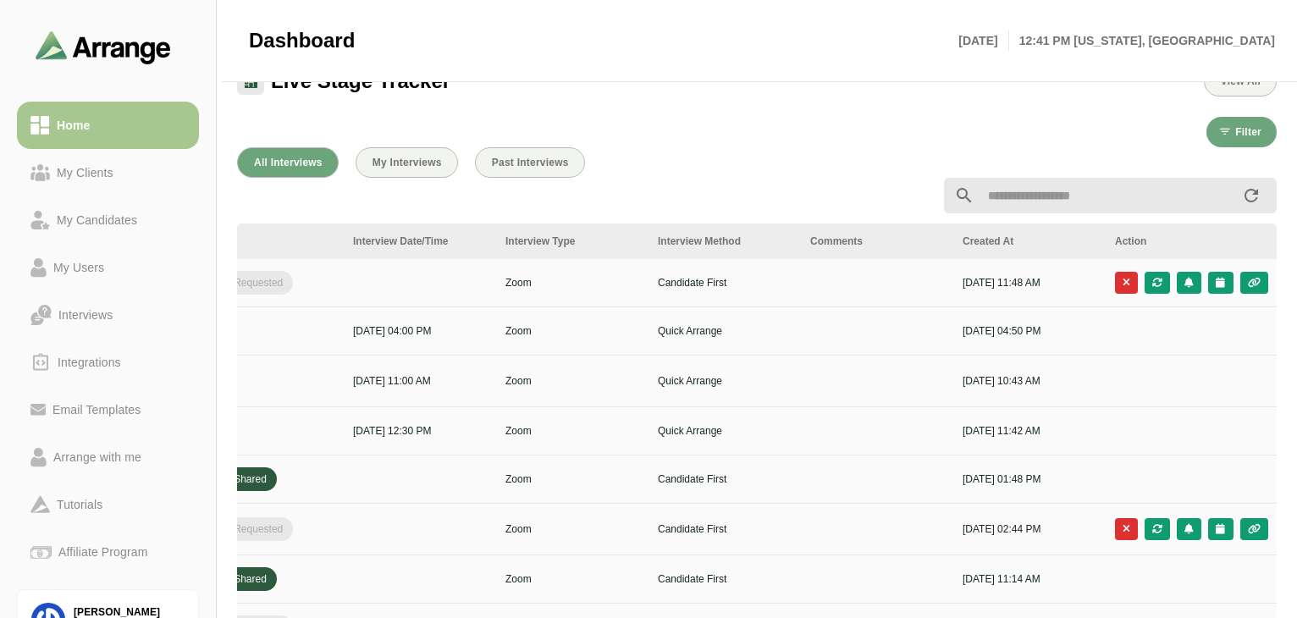
click at [691, 25] on div at bounding box center [652, 41] width 594 height 46
click at [81, 177] on div "My Clients" at bounding box center [85, 173] width 70 height 20
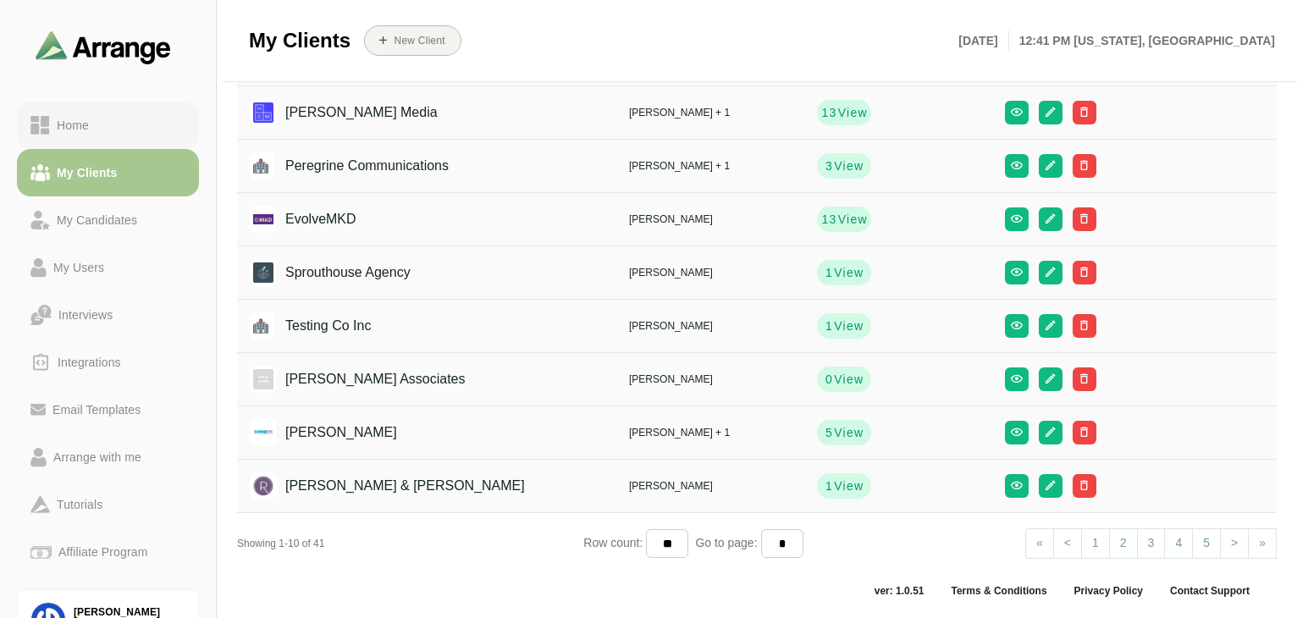
scroll to position [201, 0]
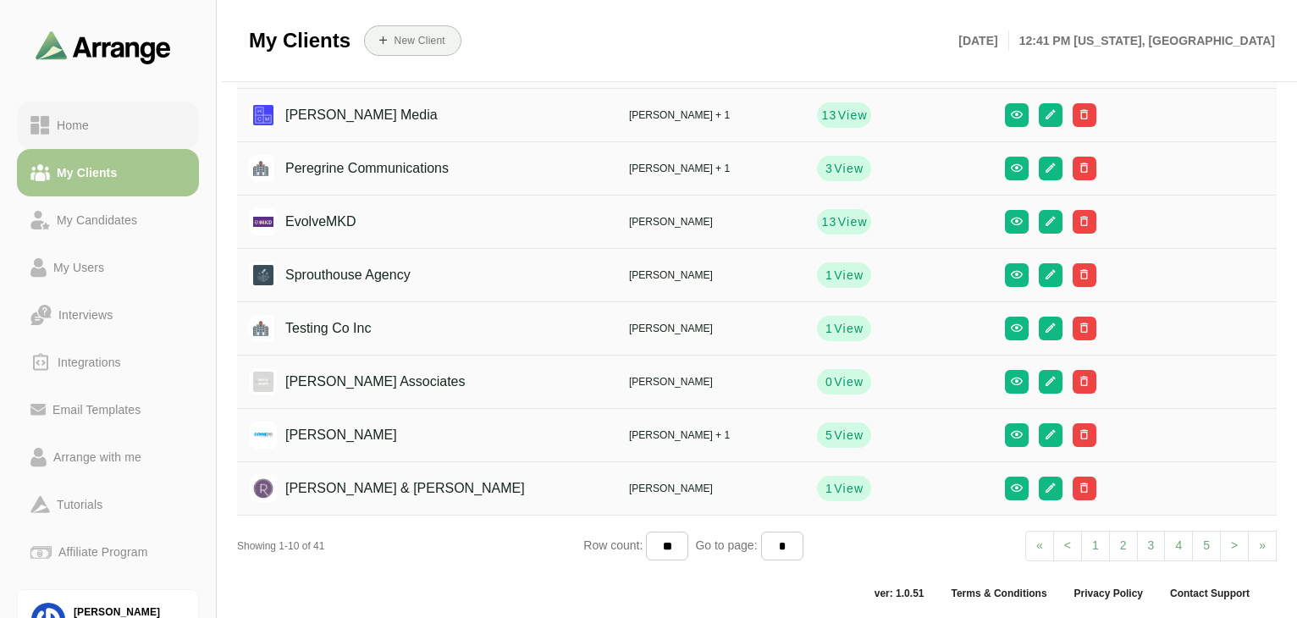
click at [95, 139] on link "Home" at bounding box center [108, 125] width 182 height 47
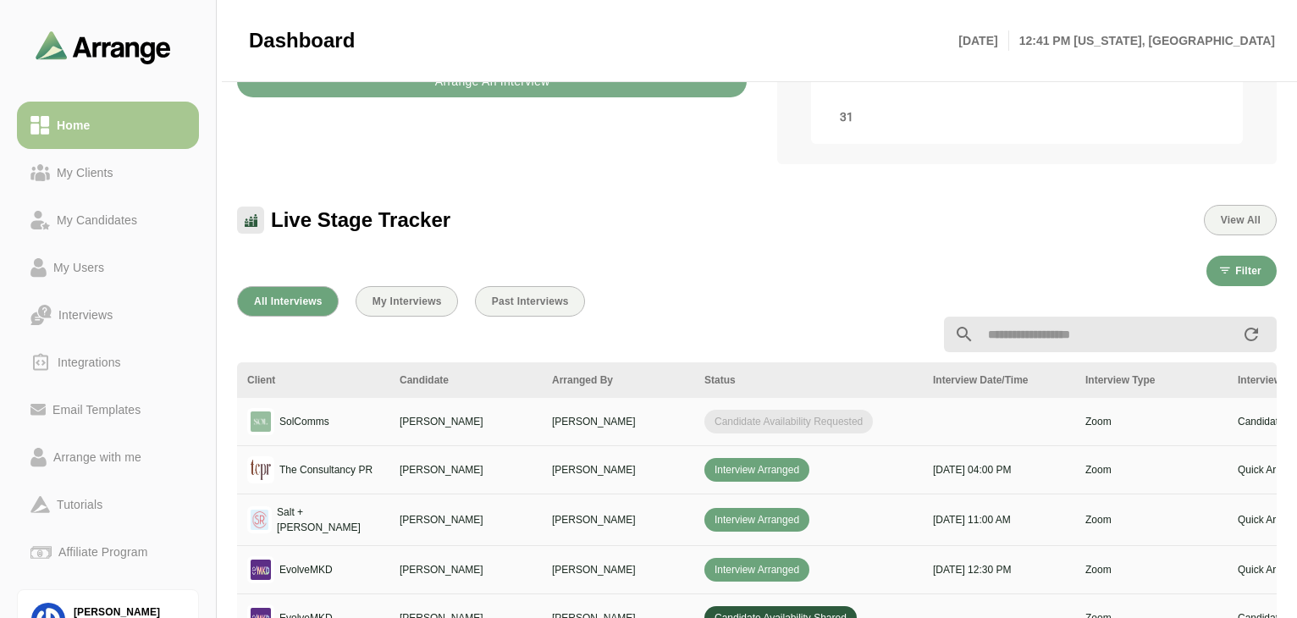
scroll to position [678, 0]
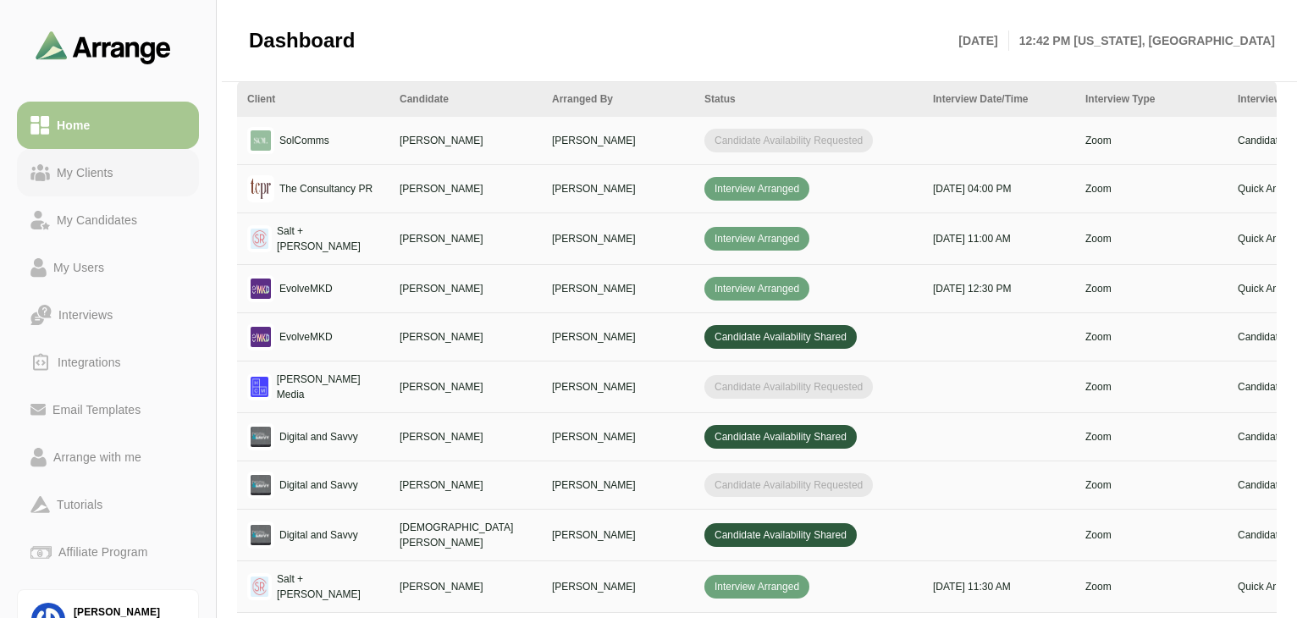
click at [98, 170] on div "My Clients" at bounding box center [85, 173] width 70 height 20
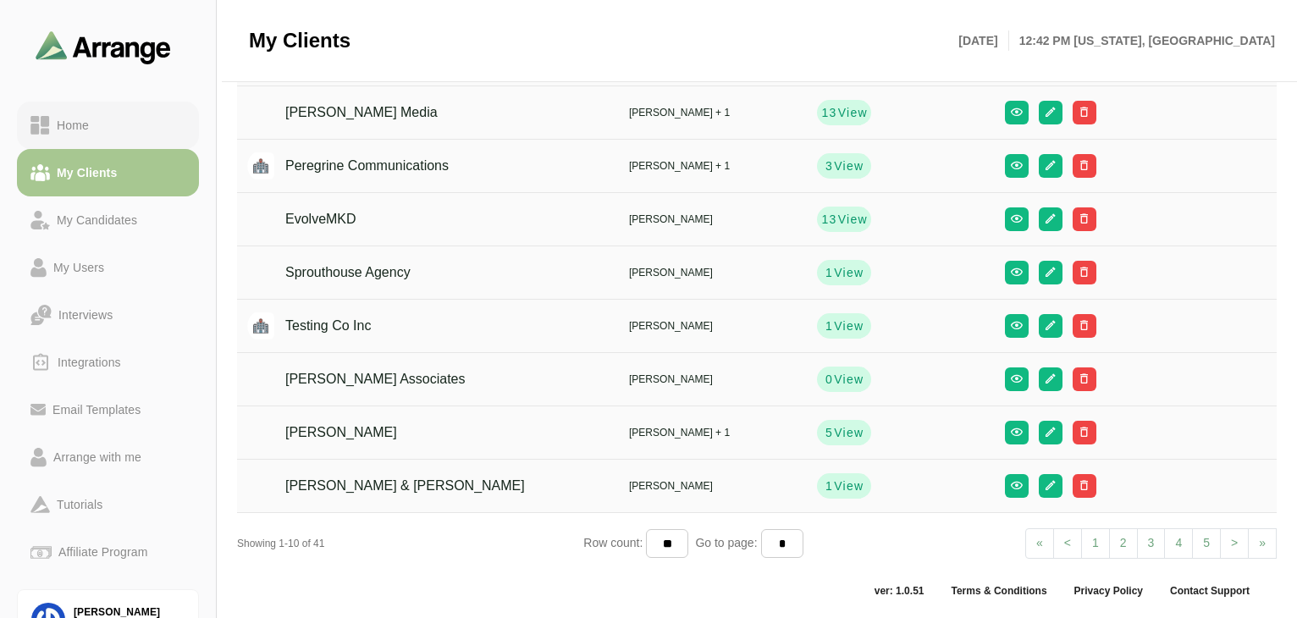
scroll to position [201, 0]
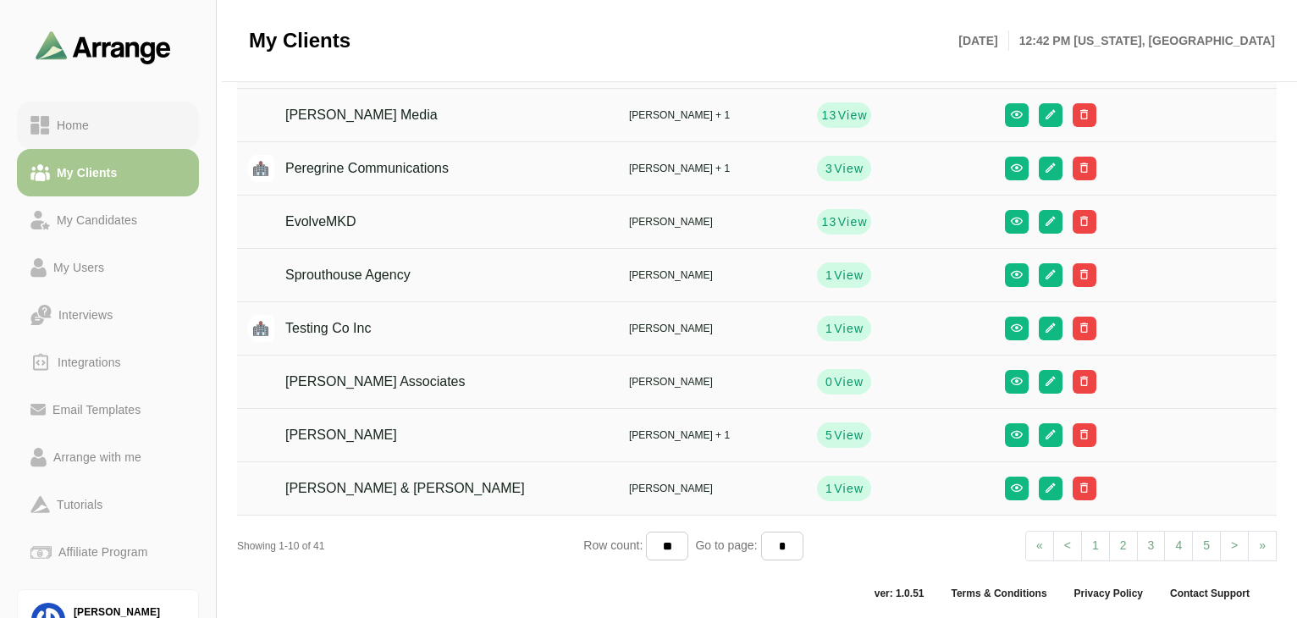
click at [91, 134] on div "Home" at bounding box center [73, 125] width 46 height 20
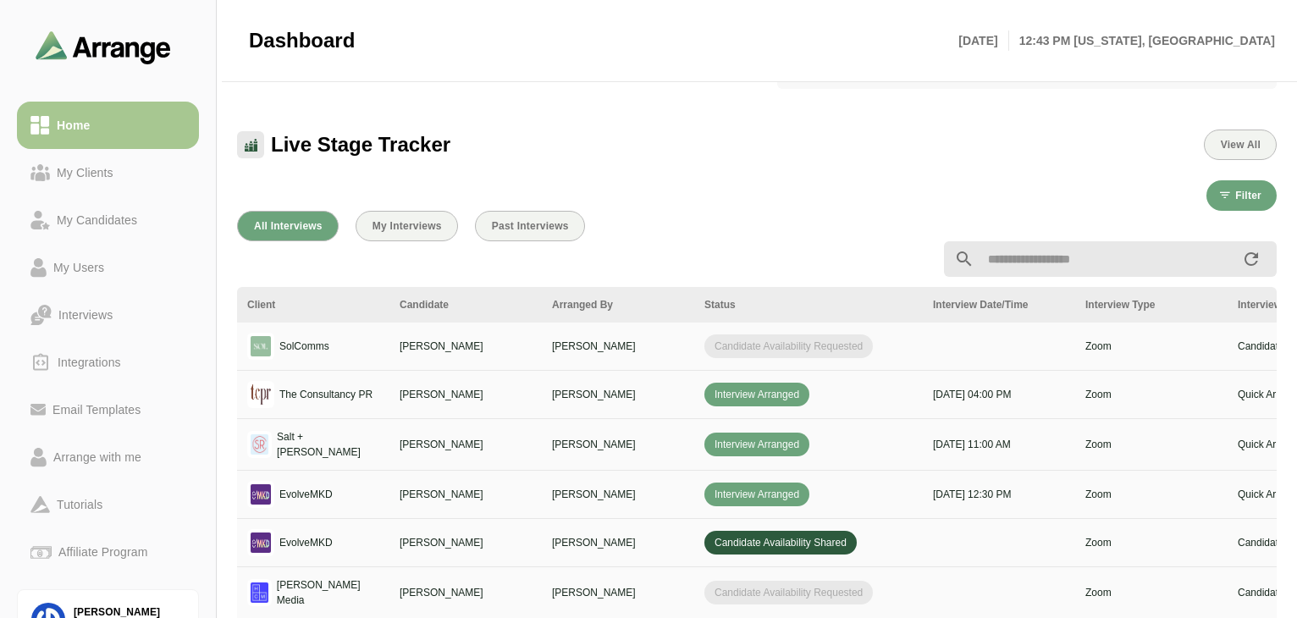
scroll to position [624, 0]
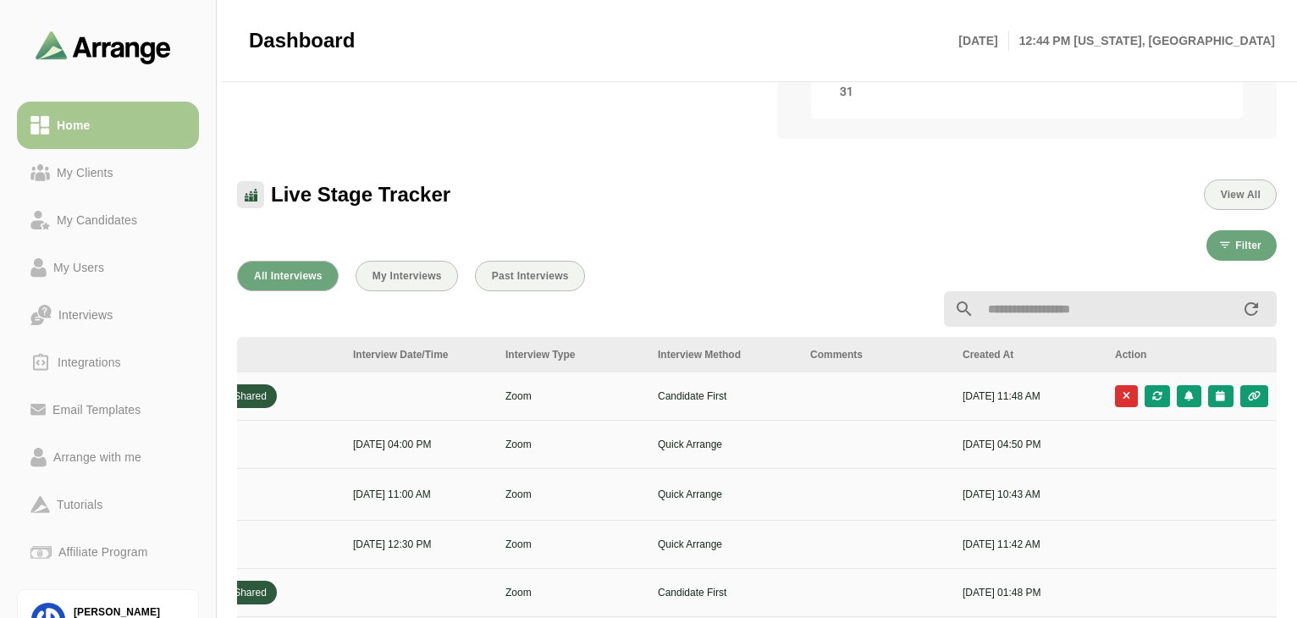
scroll to position [451, 0]
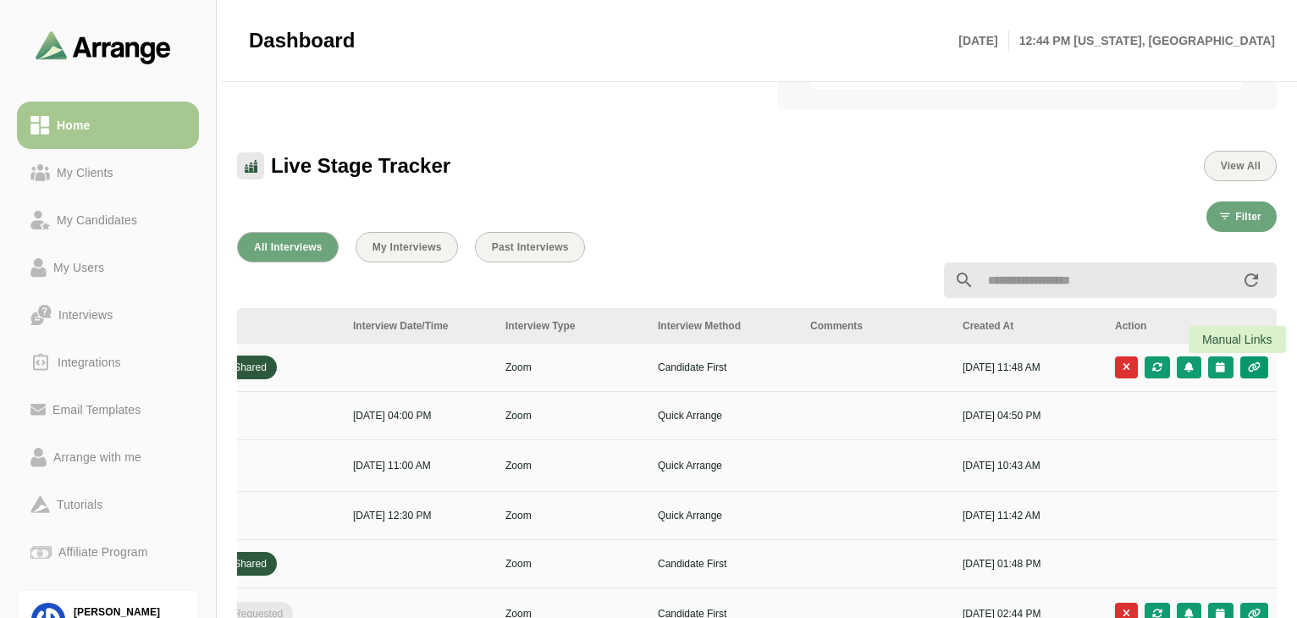
click at [1252, 368] on icon "button" at bounding box center [1255, 367] width 14 height 10
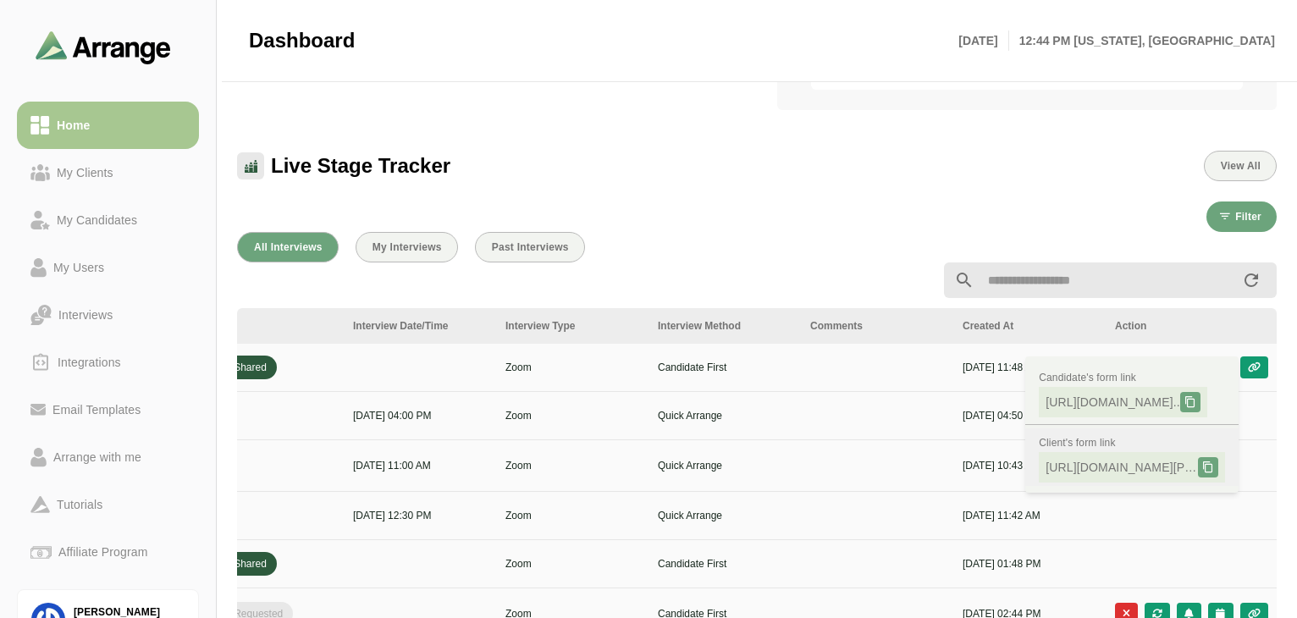
click at [1093, 466] on span "[URL][DOMAIN_NAME][PERSON_NAME].." at bounding box center [1122, 467] width 152 height 17
